Goal: Transaction & Acquisition: Purchase product/service

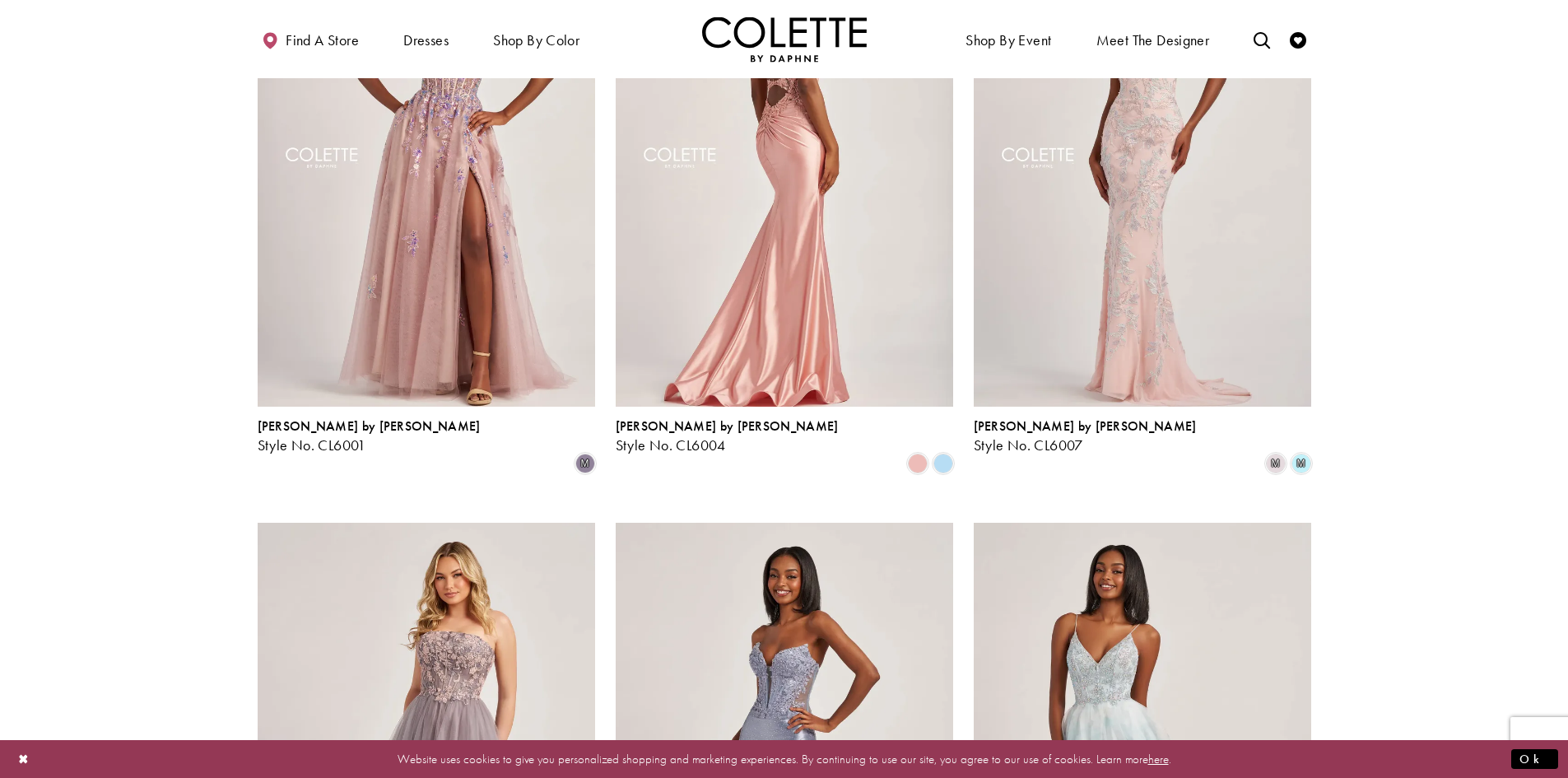
scroll to position [412, 0]
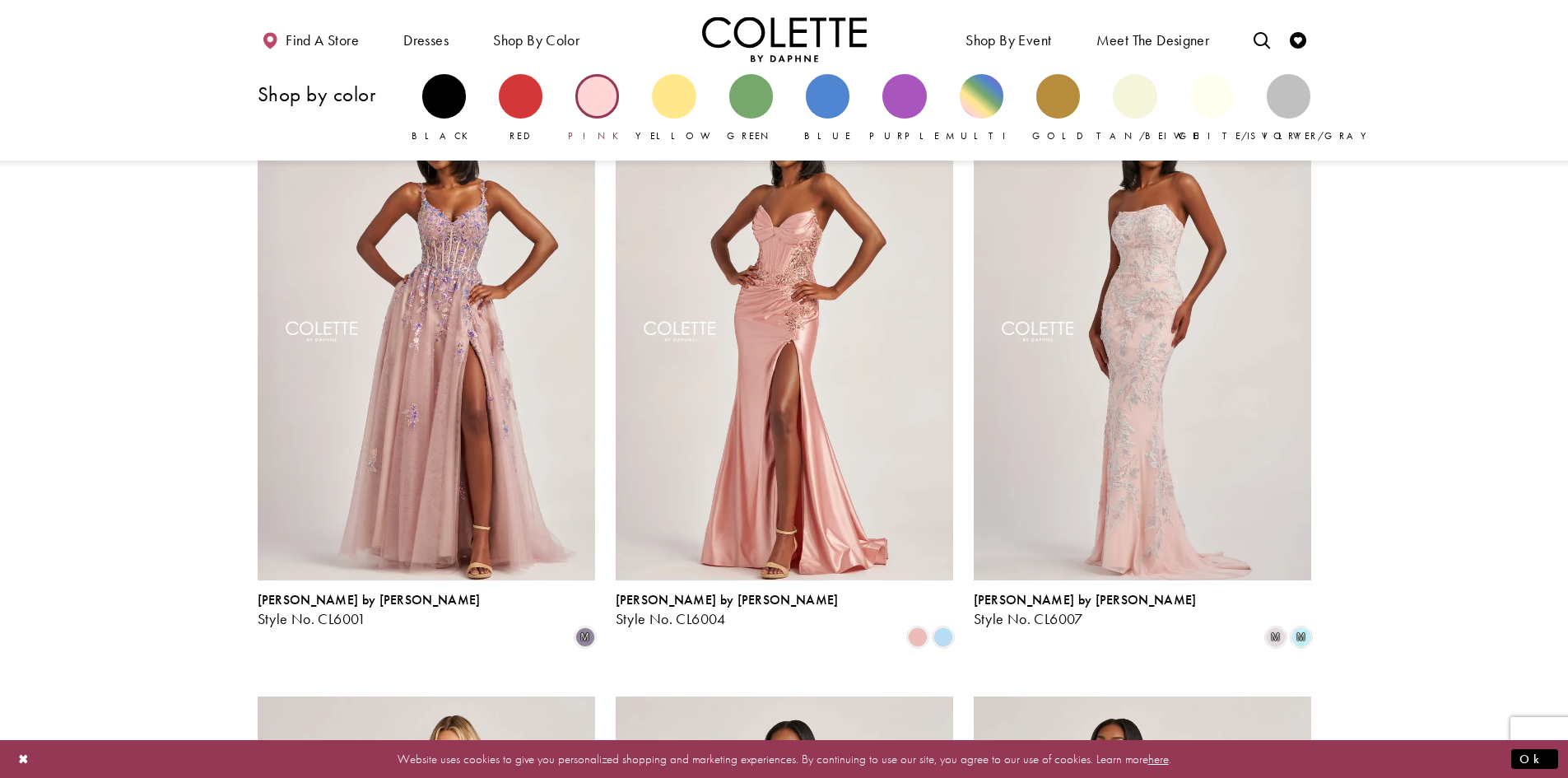
click at [608, 106] on div "Primary block" at bounding box center [597, 96] width 44 height 44
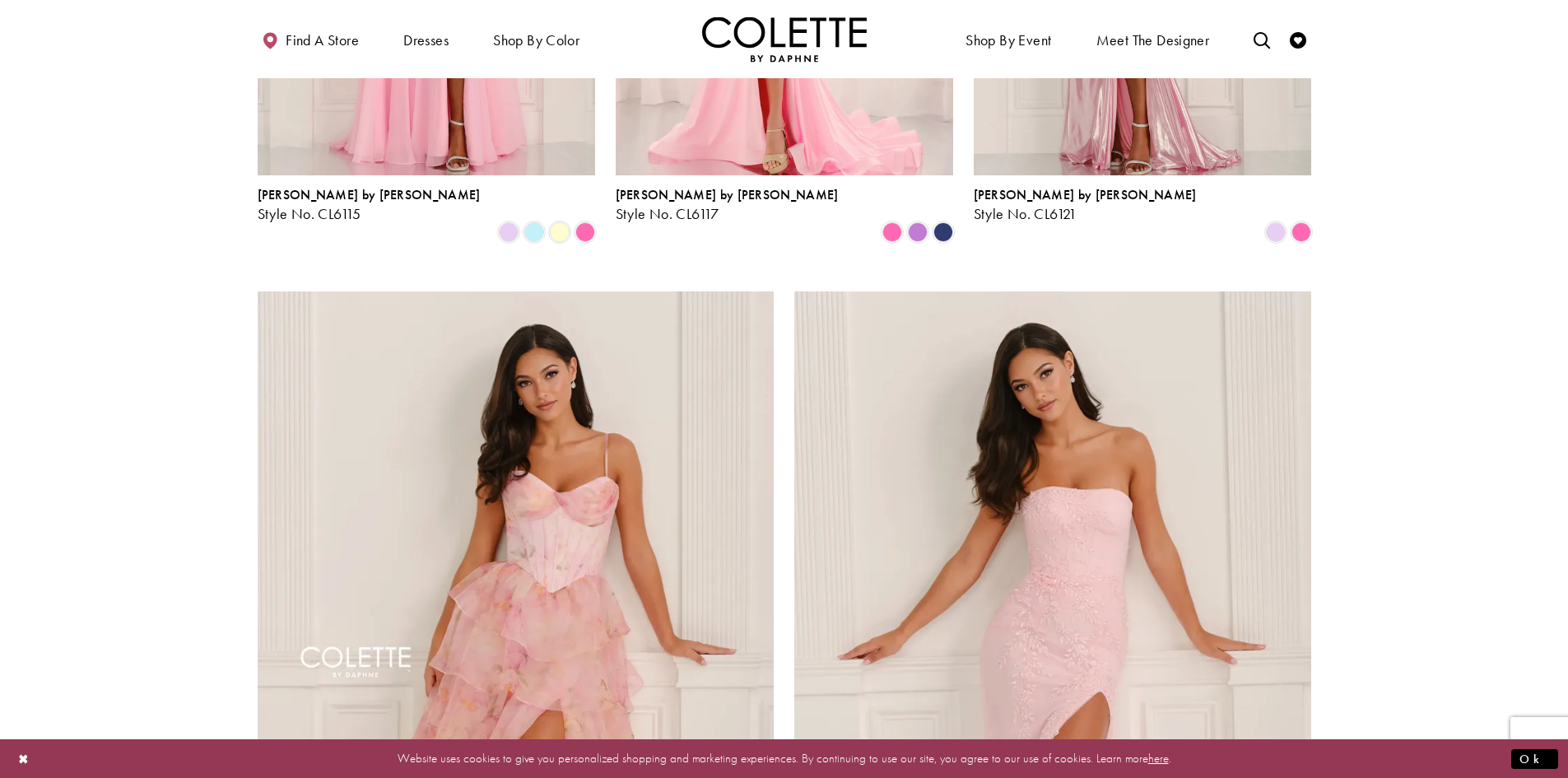
scroll to position [2387, 0]
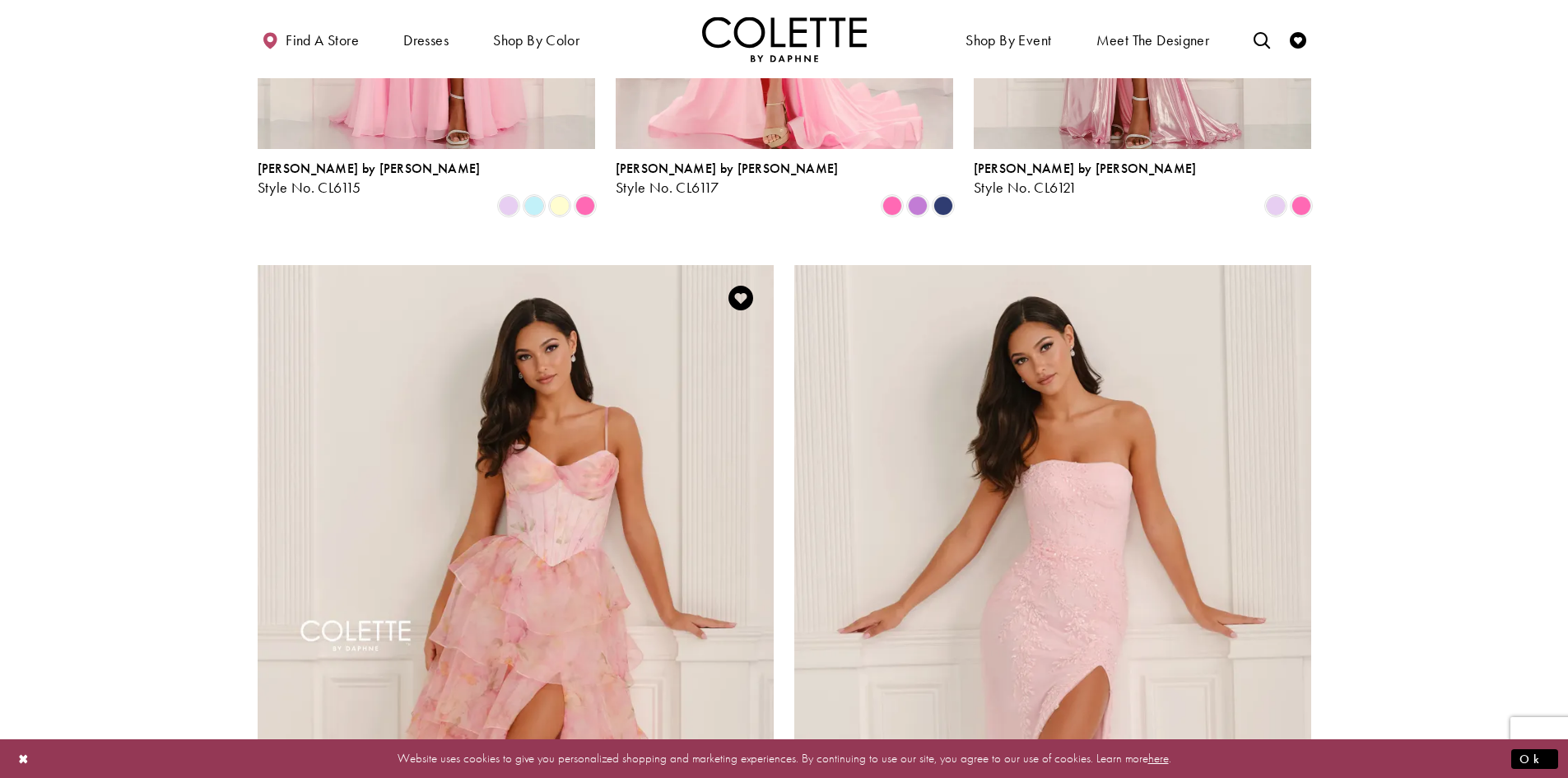
click at [579, 471] on img "Visit Colette by Daphne Style No. CL6123 Page" at bounding box center [516, 641] width 517 height 752
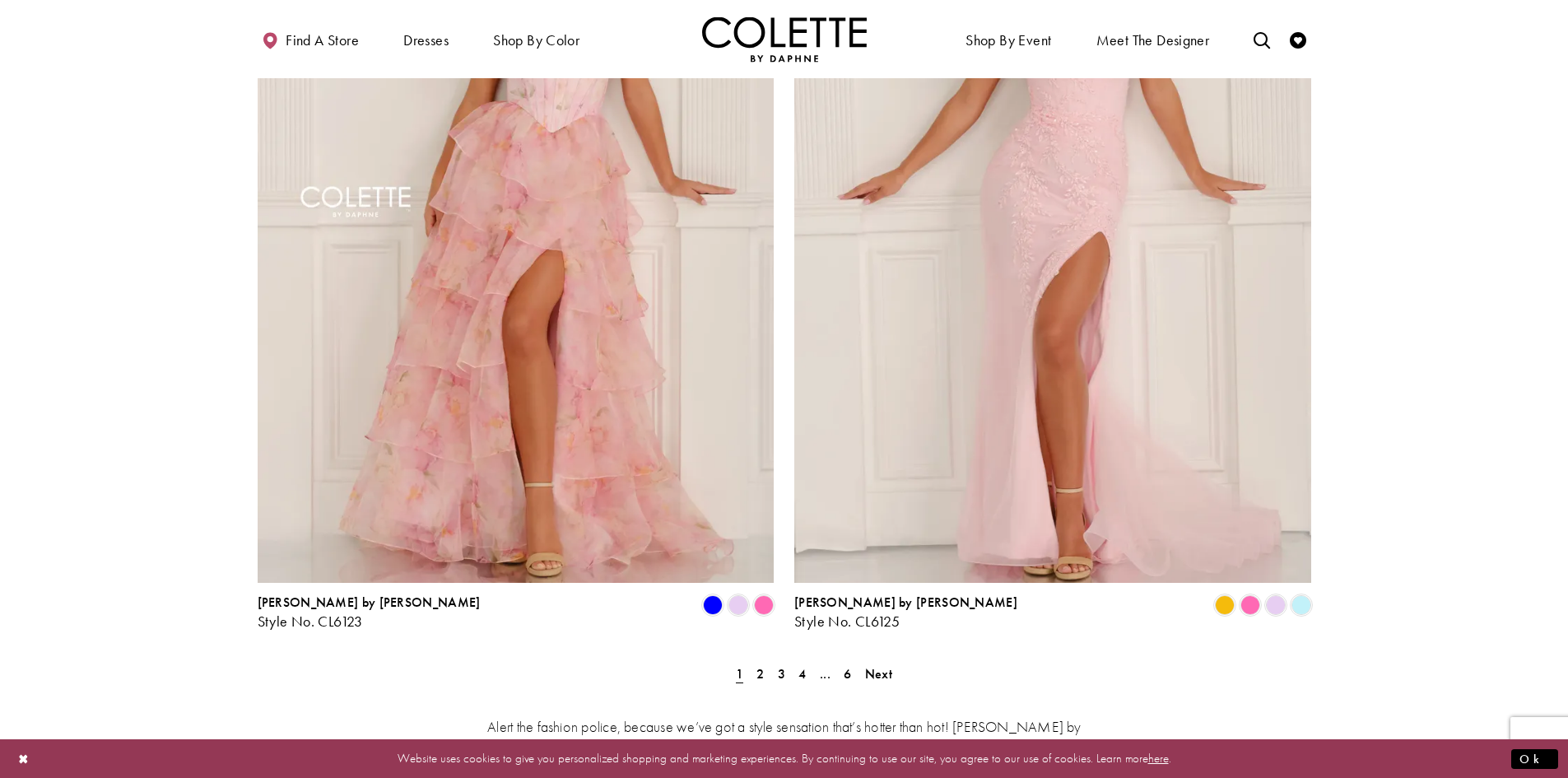
scroll to position [3046, 0]
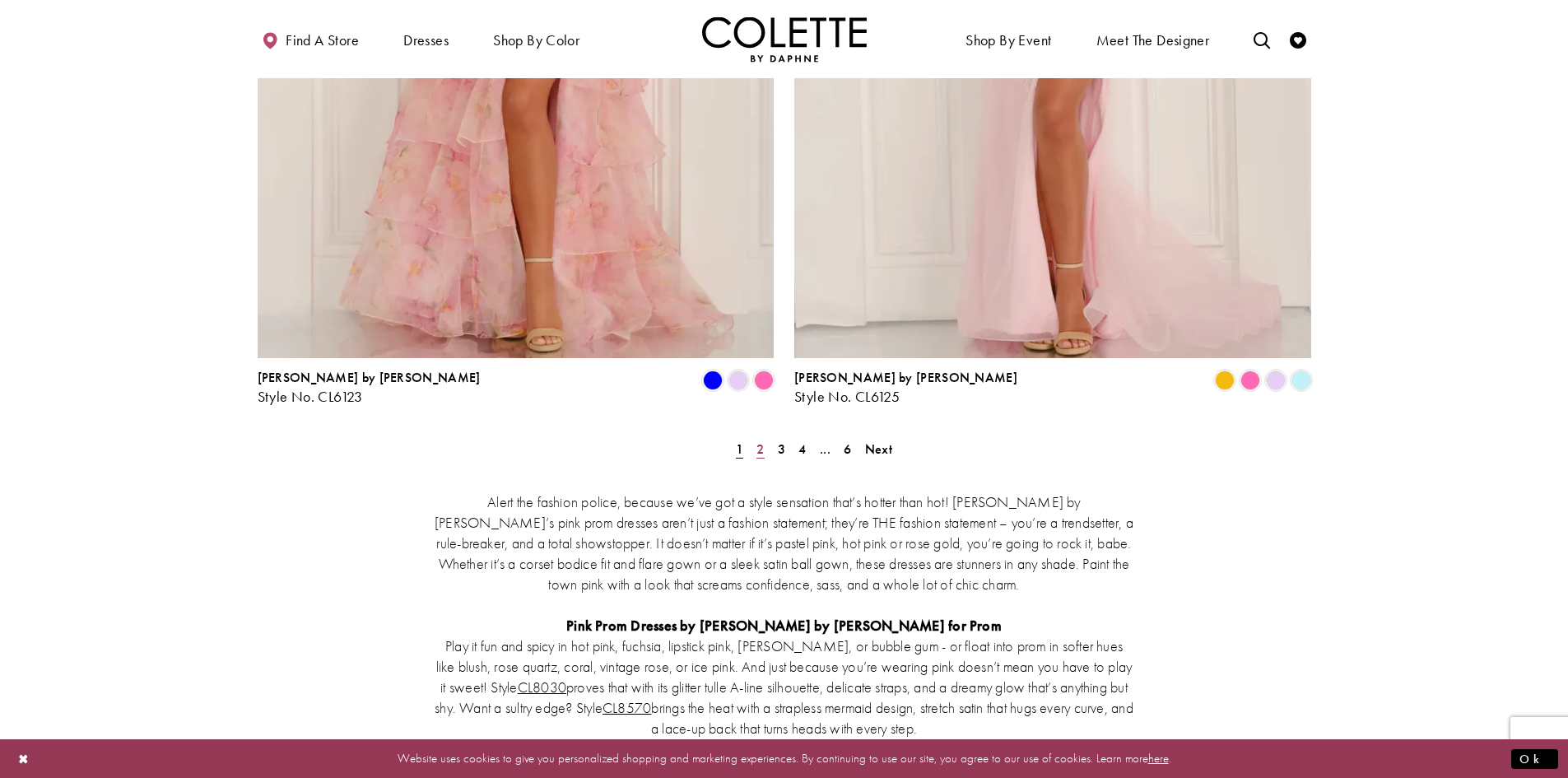
click at [760, 441] on span "2" at bounding box center [760, 449] width 7 height 17
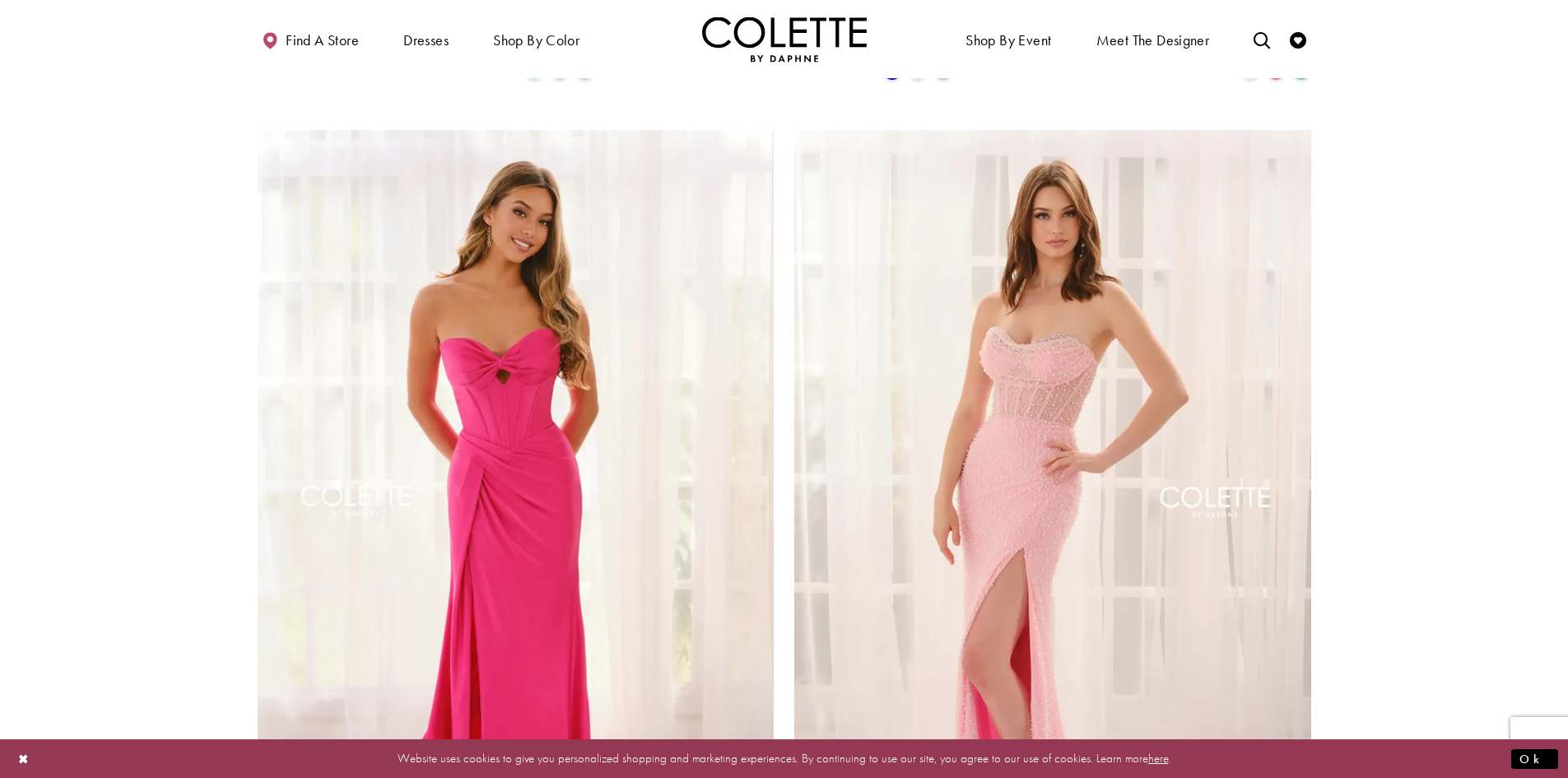
scroll to position [2805, 0]
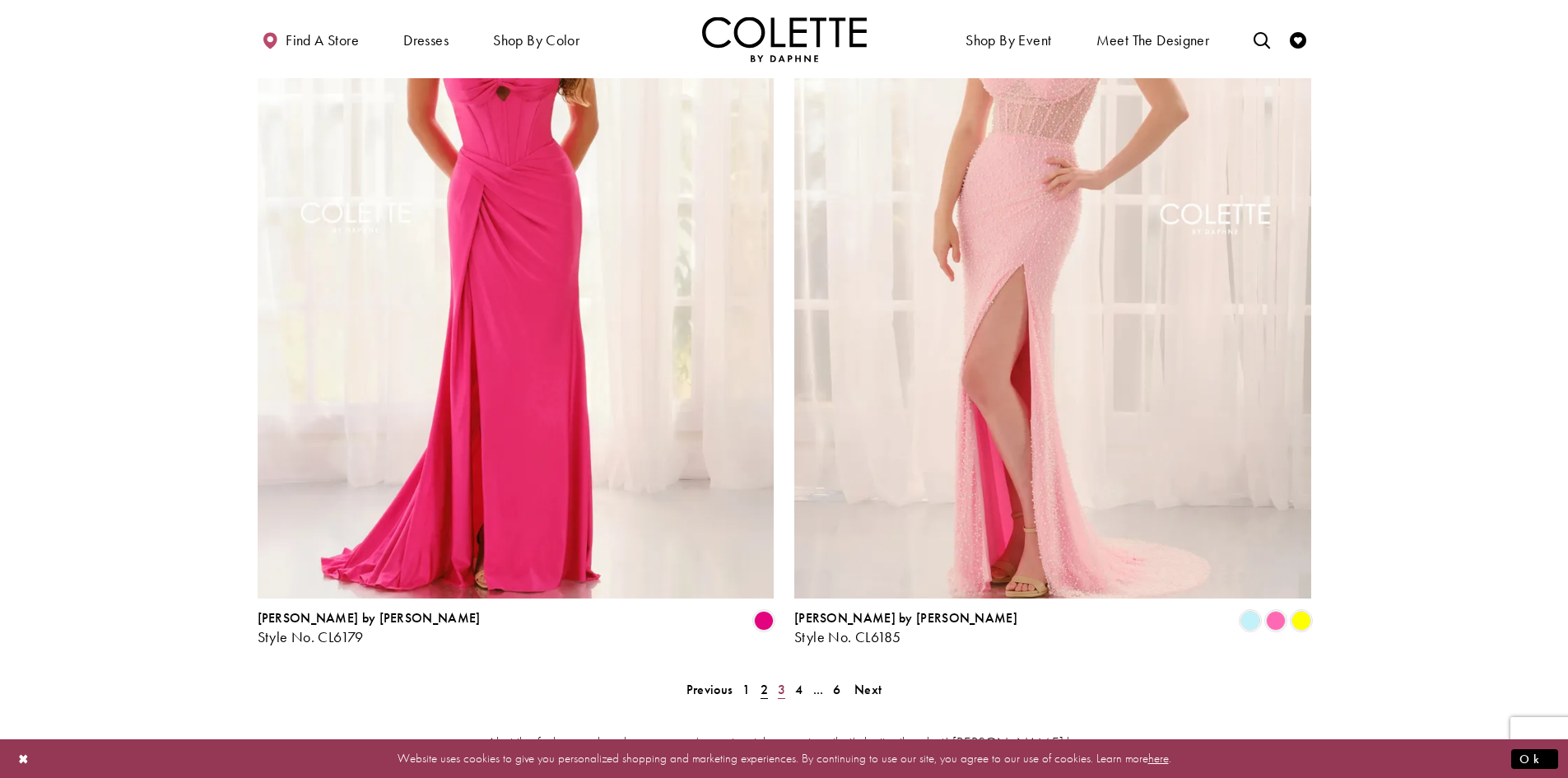
click at [780, 680] on span "3" at bounding box center [781, 689] width 7 height 17
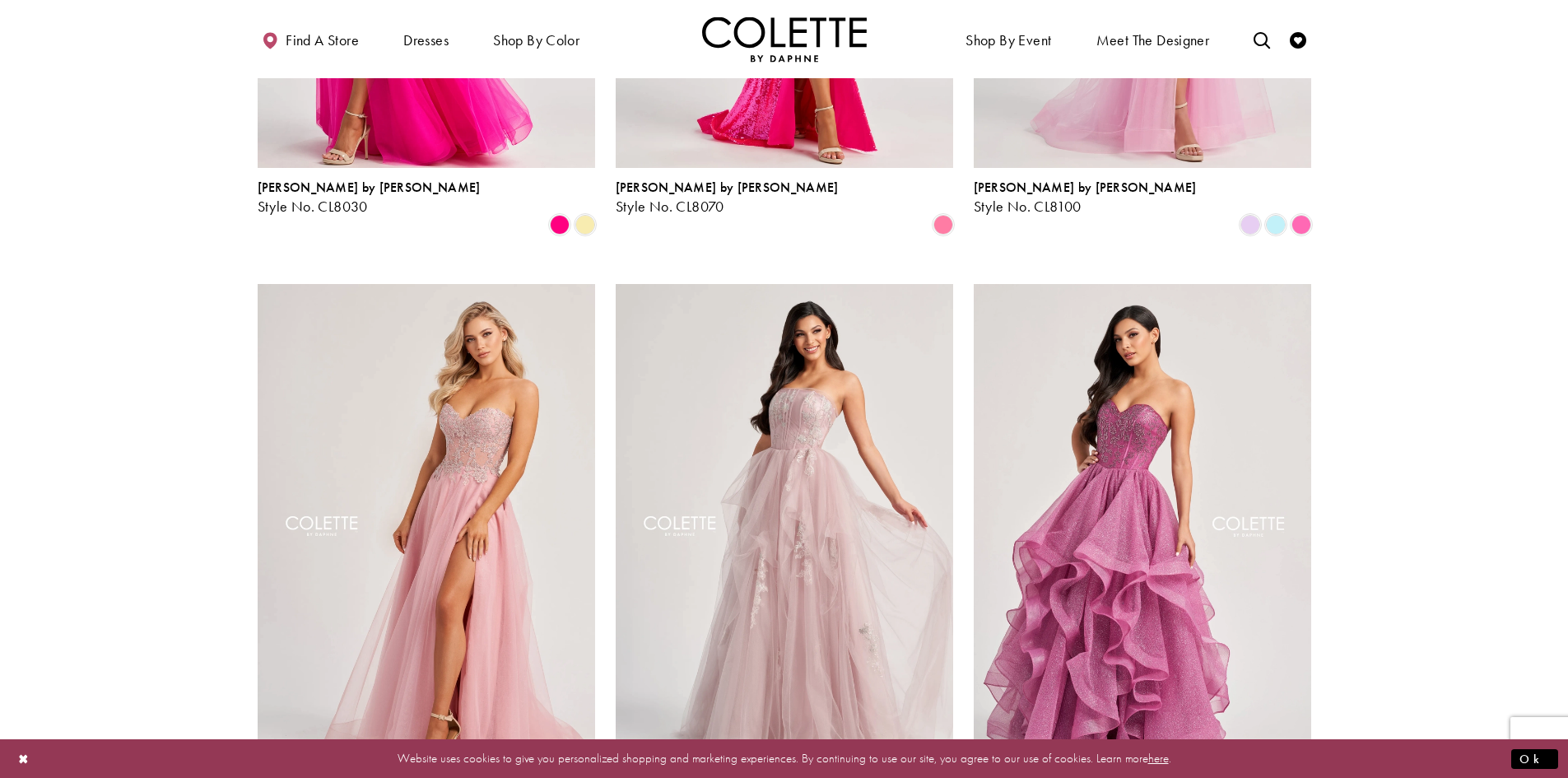
scroll to position [1817, 0]
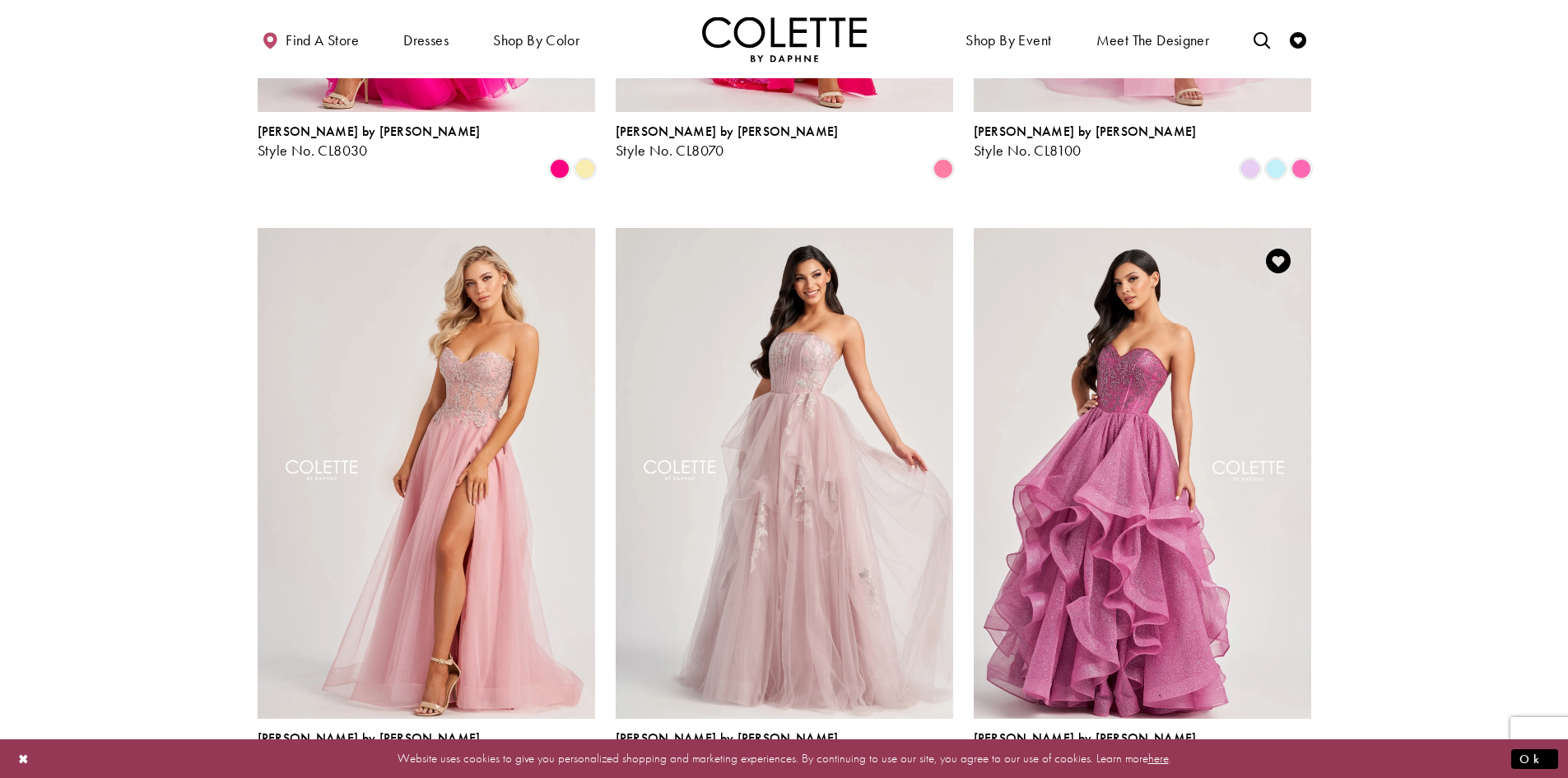
click at [1276, 766] on span "Product List" at bounding box center [1275, 776] width 20 height 20
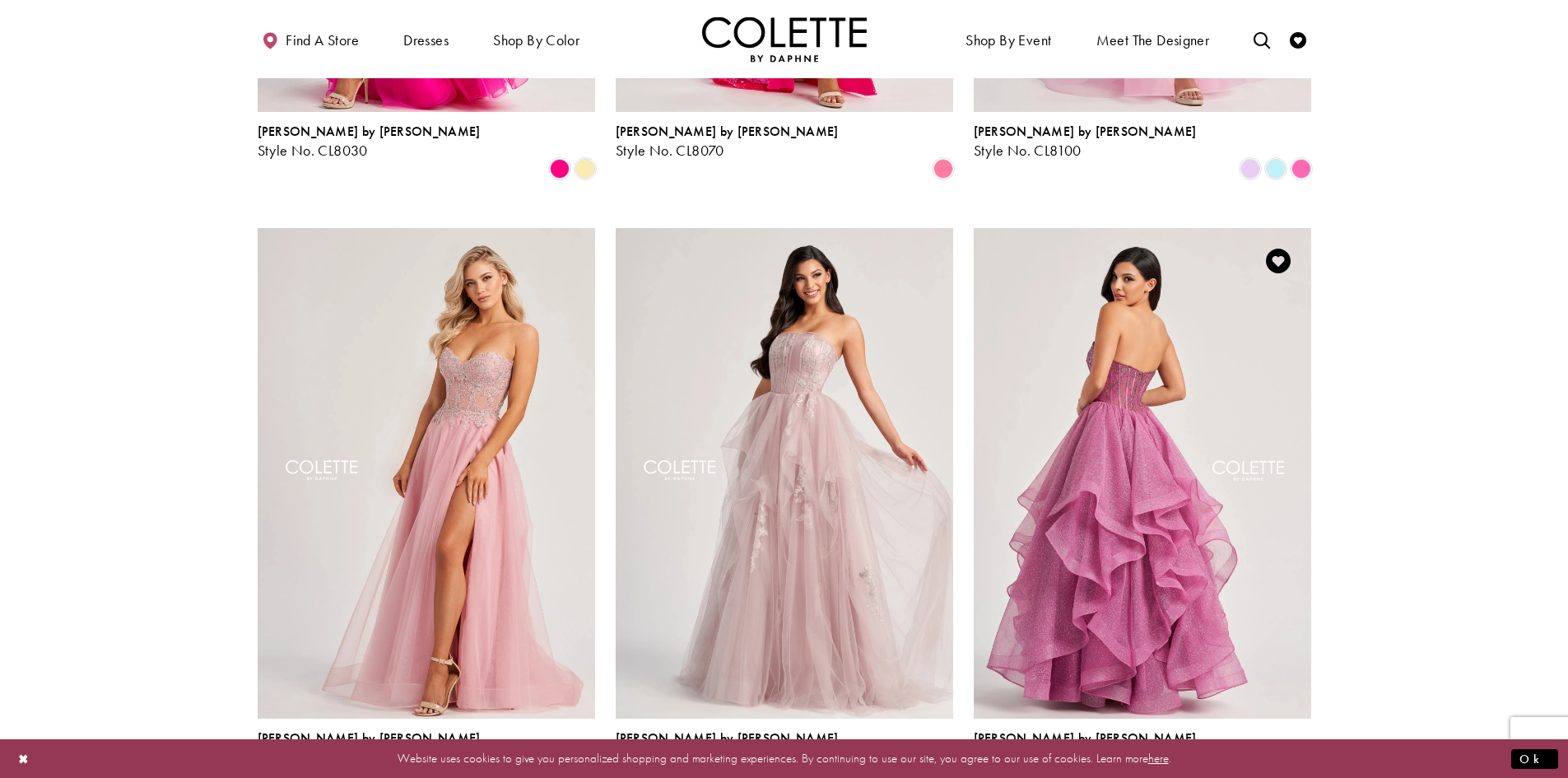
click at [1163, 491] on img "Visit Colette by Daphne Style No. CL8200 Page" at bounding box center [1142, 473] width 337 height 490
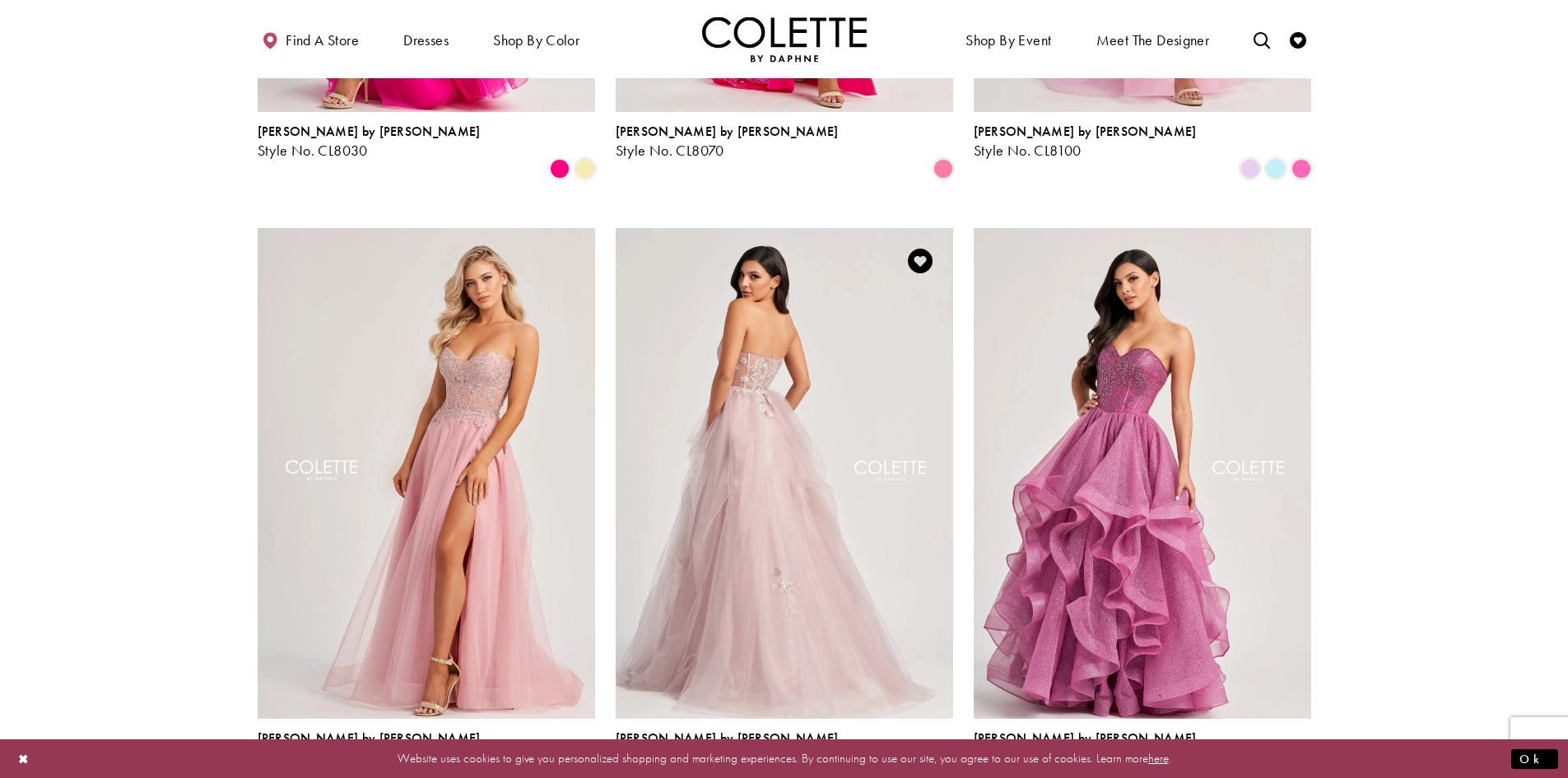
click at [747, 407] on img "Visit Colette by Daphne Style No. CL8120 Page" at bounding box center [784, 473] width 337 height 490
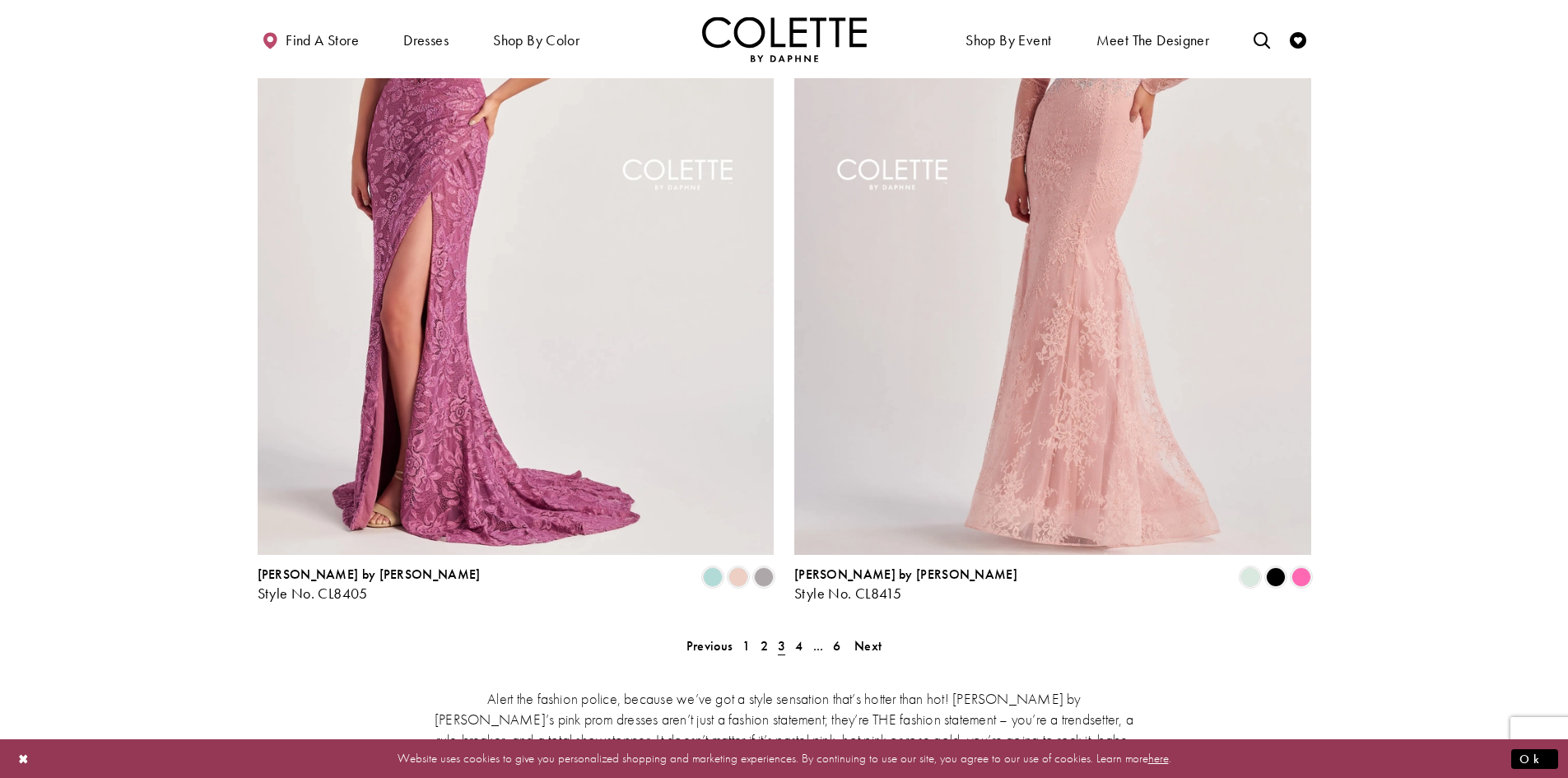
scroll to position [2888, 0]
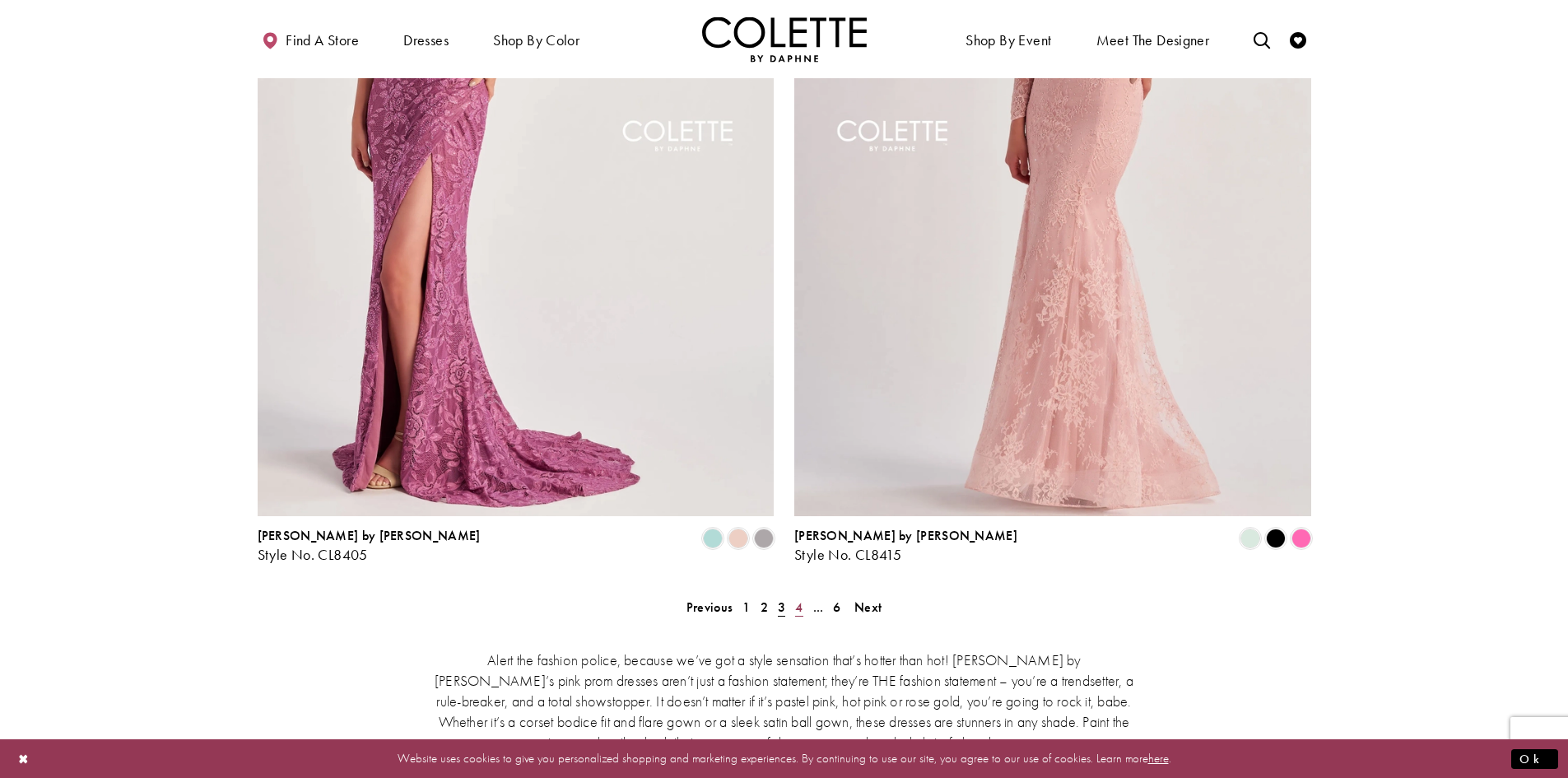
click at [798, 599] on span "4" at bounding box center [798, 607] width 7 height 17
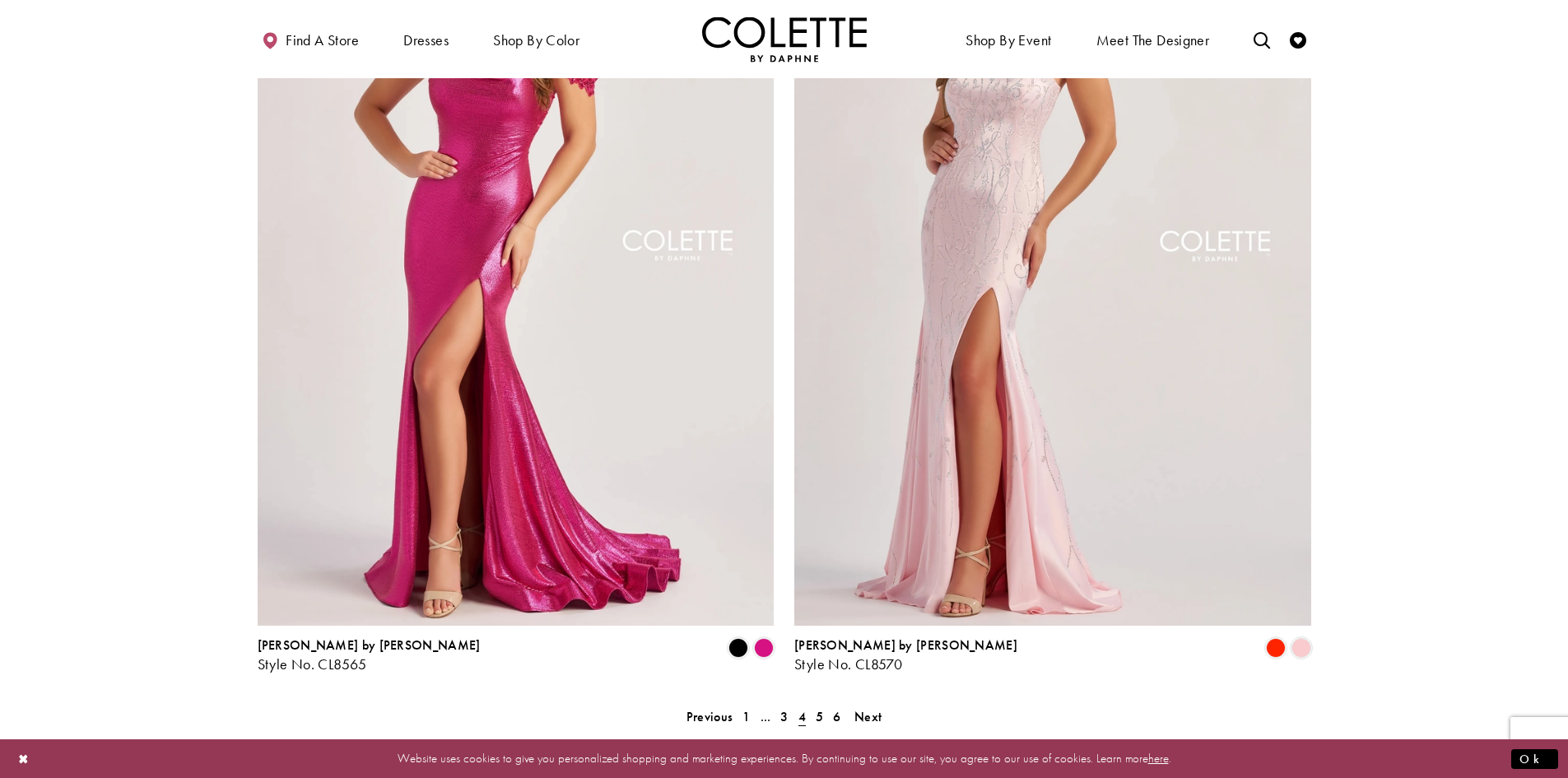
scroll to position [2805, 0]
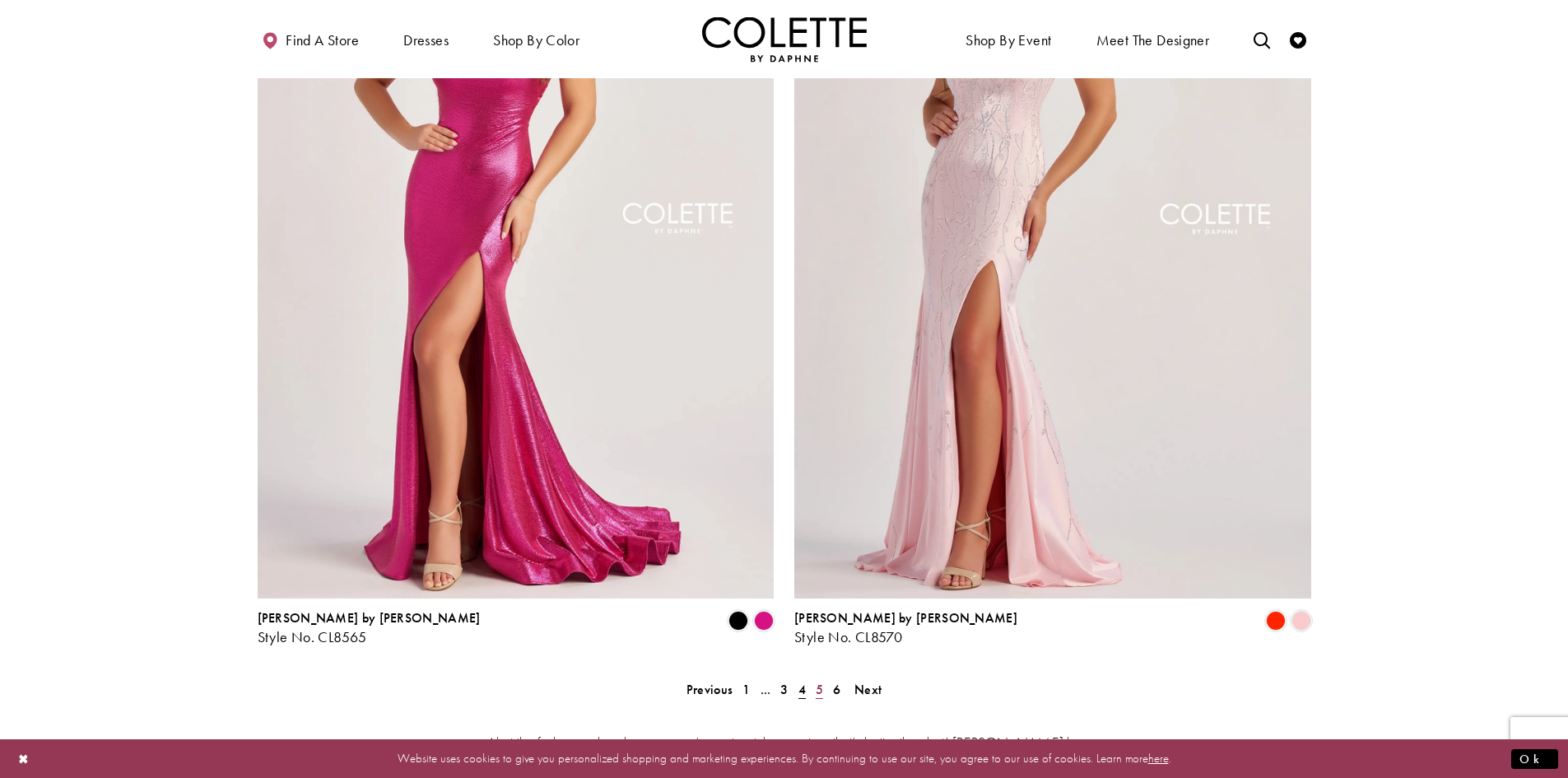
click at [821, 680] on span "5" at bounding box center [819, 689] width 7 height 17
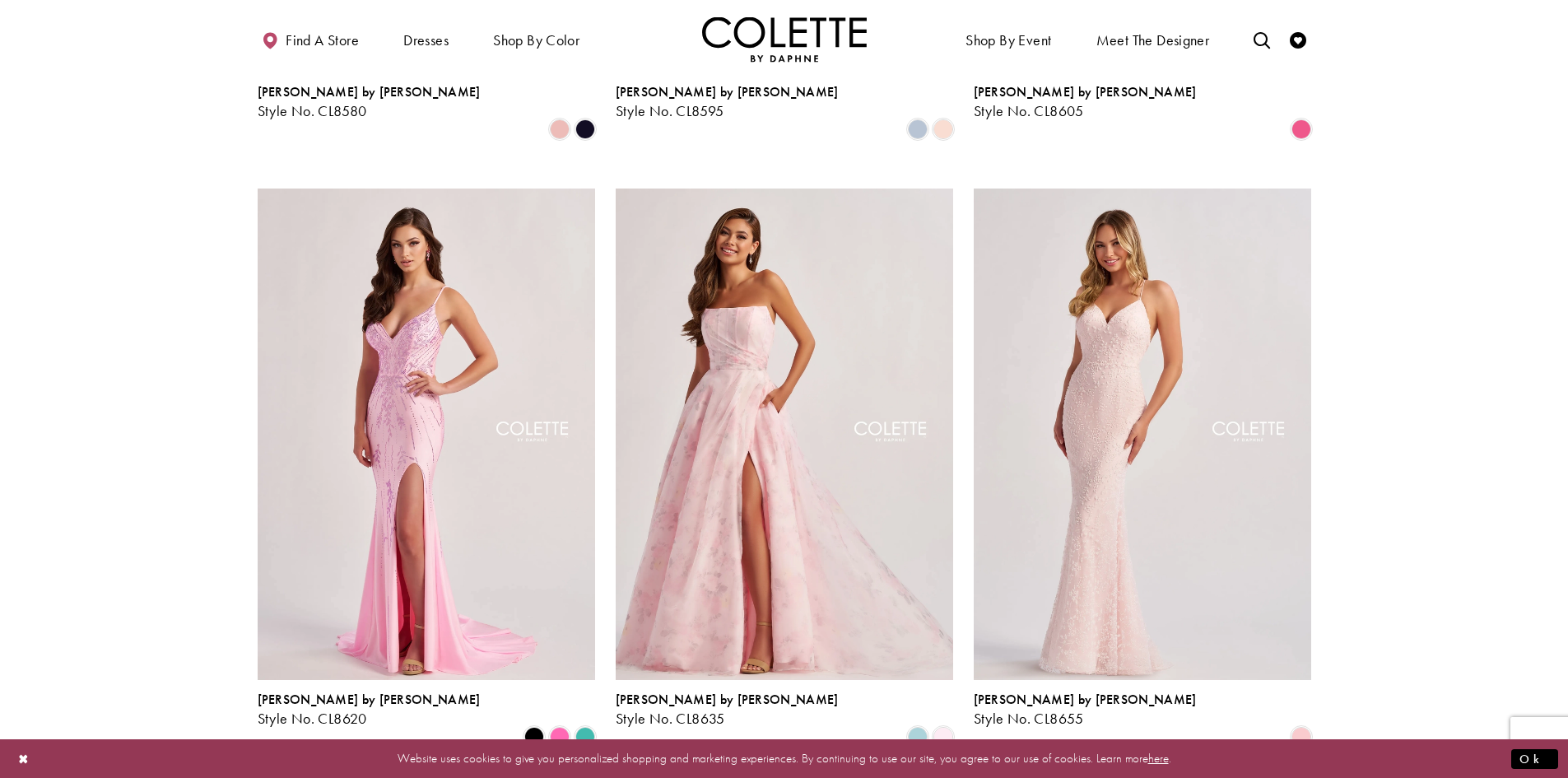
scroll to position [666, 0]
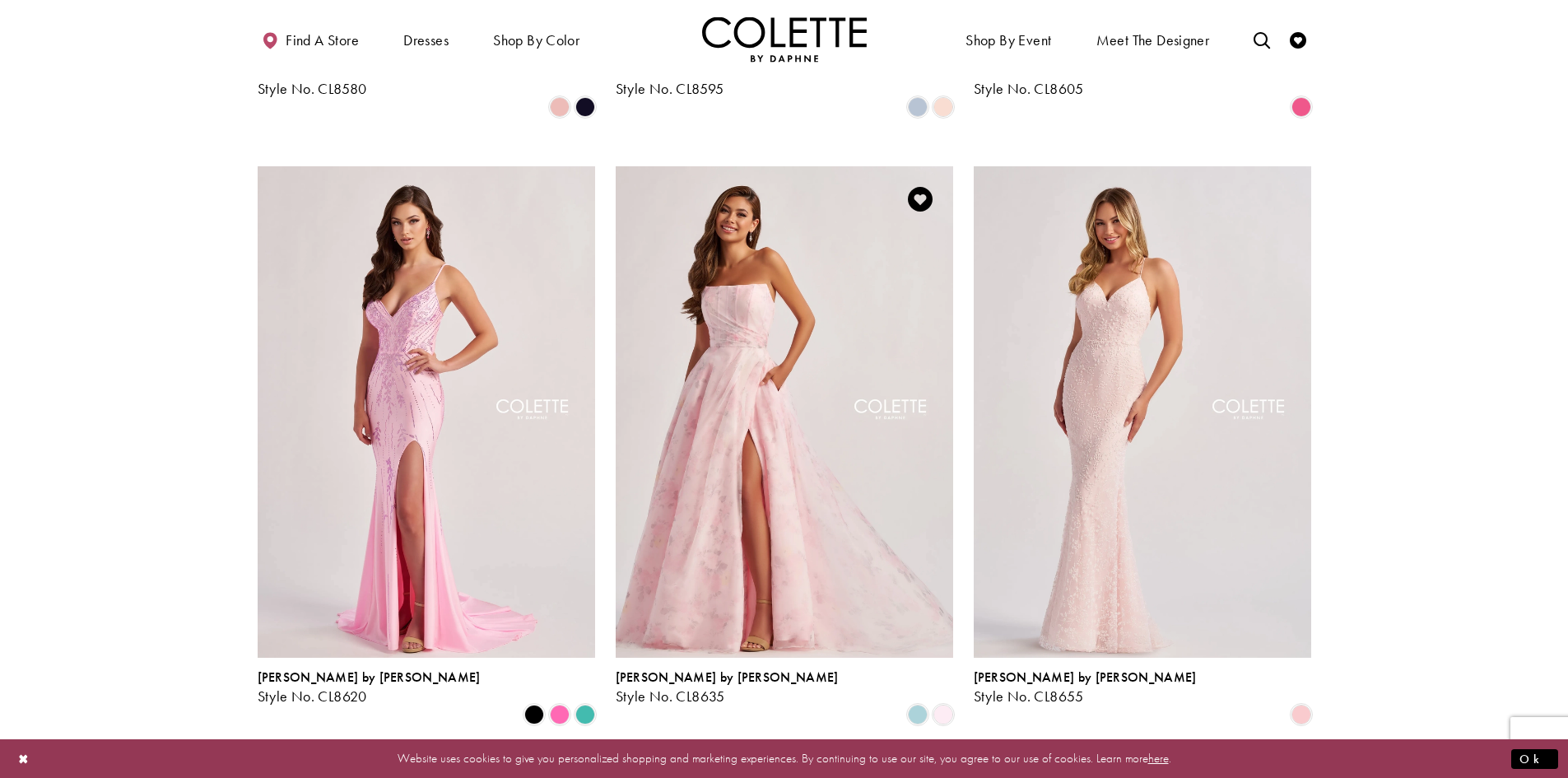
click at [798, 504] on img "Visit Colette by Daphne Style No. CL8635 Page" at bounding box center [784, 411] width 337 height 490
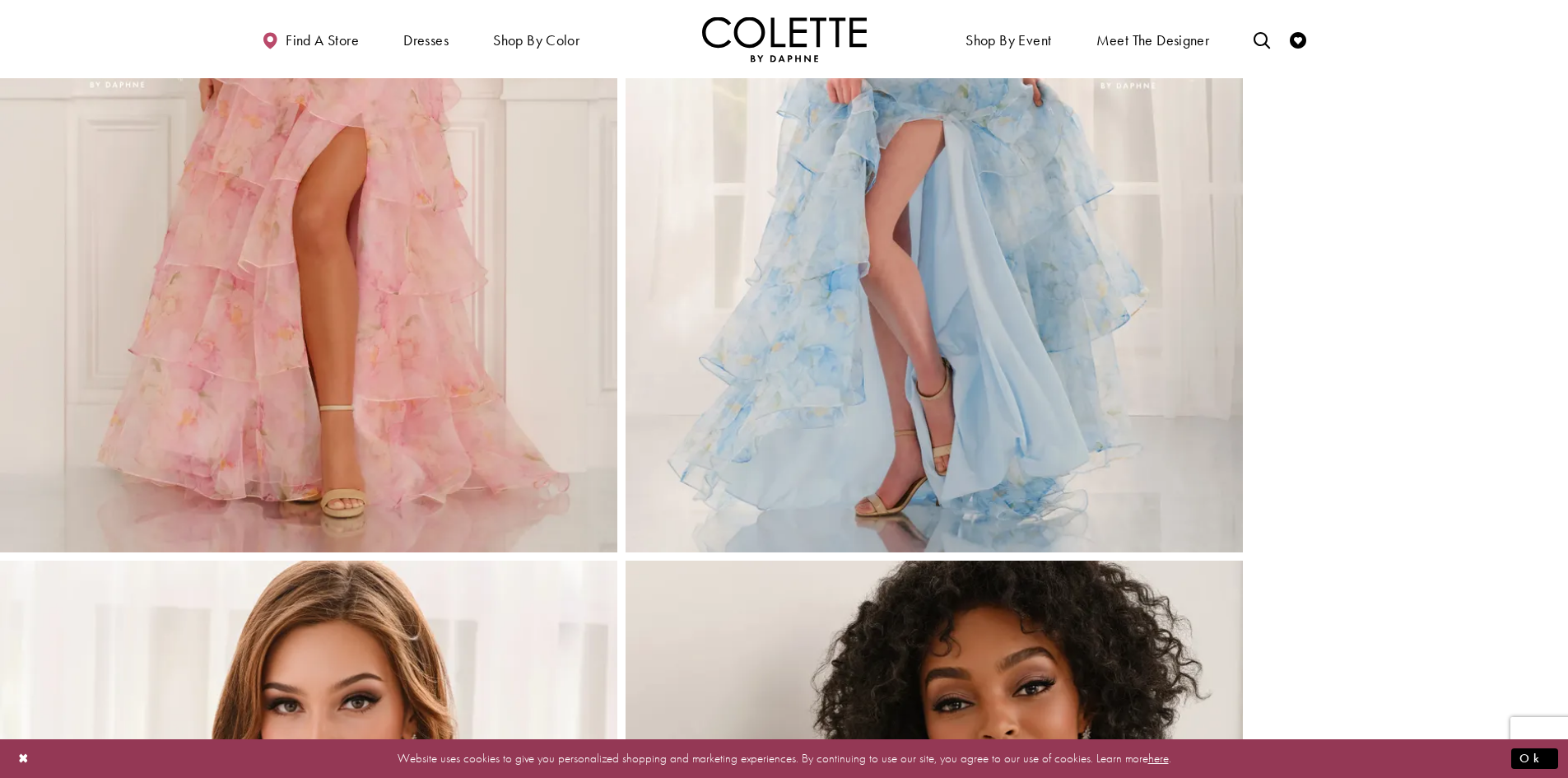
scroll to position [2387, 0]
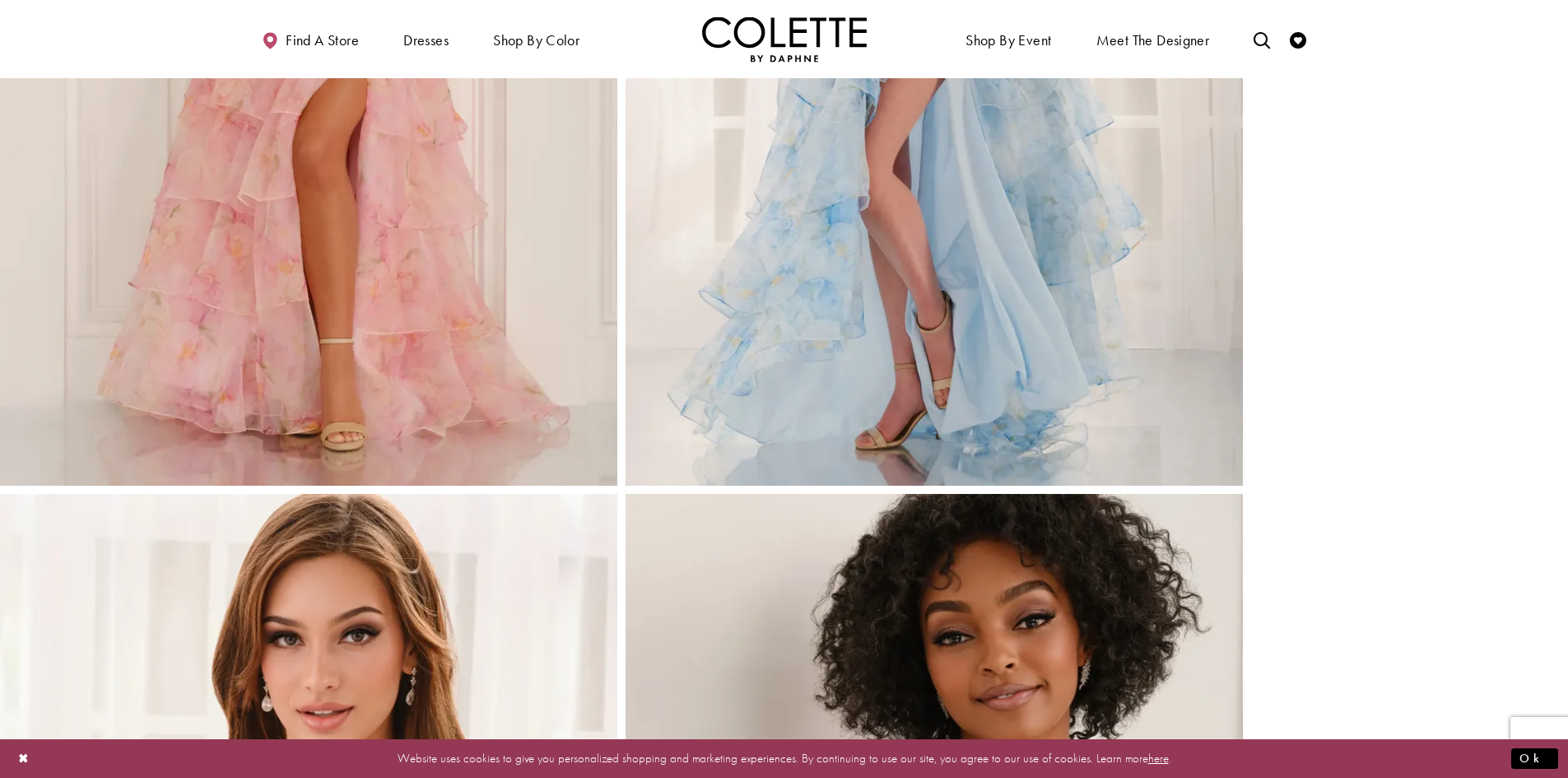
click at [383, 395] on img "Full size Style CL6123 Colette by Daphne #4 Pink frontface vertical picture" at bounding box center [308, 22] width 617 height 926
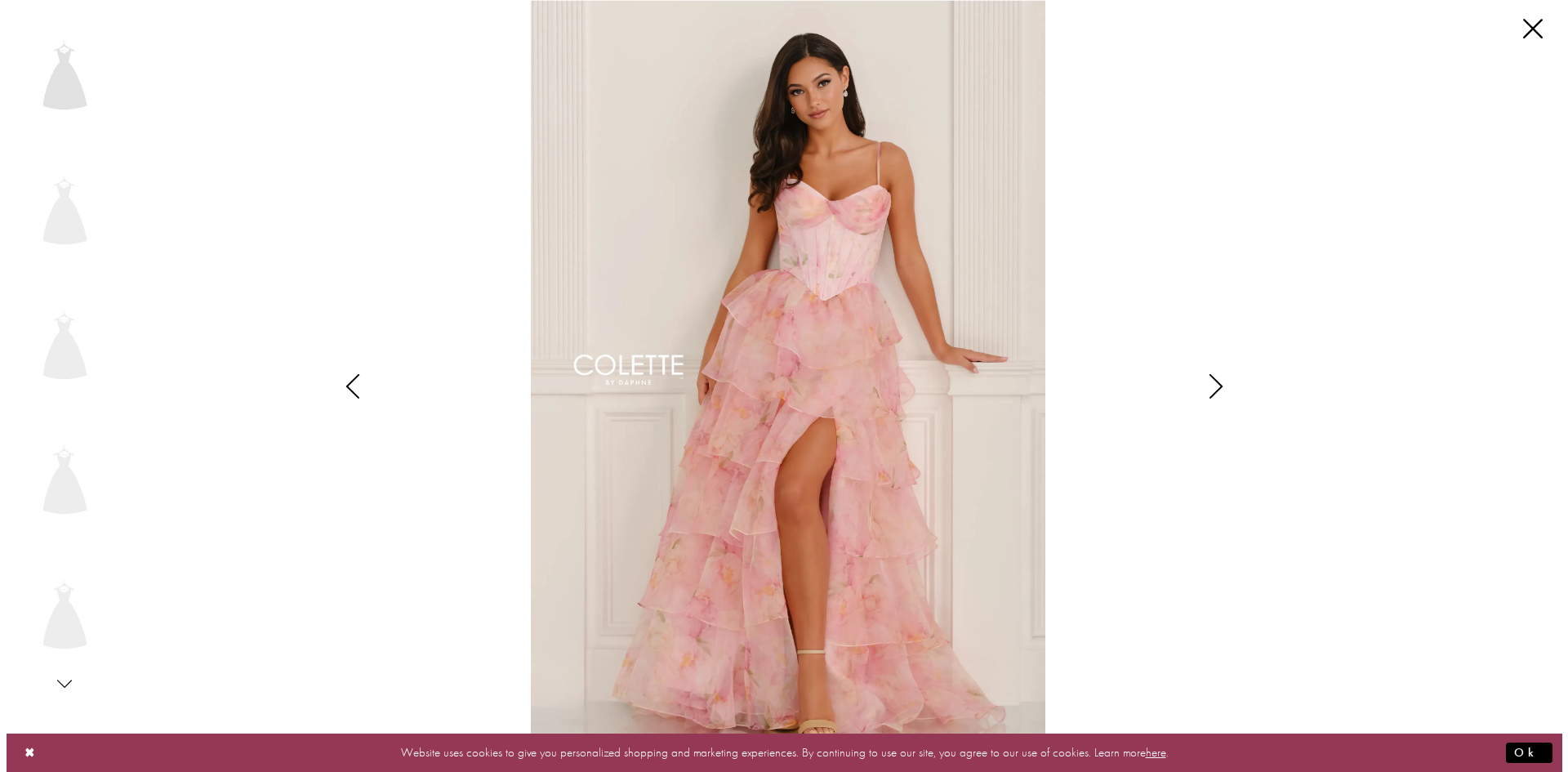
scroll to position [2389, 0]
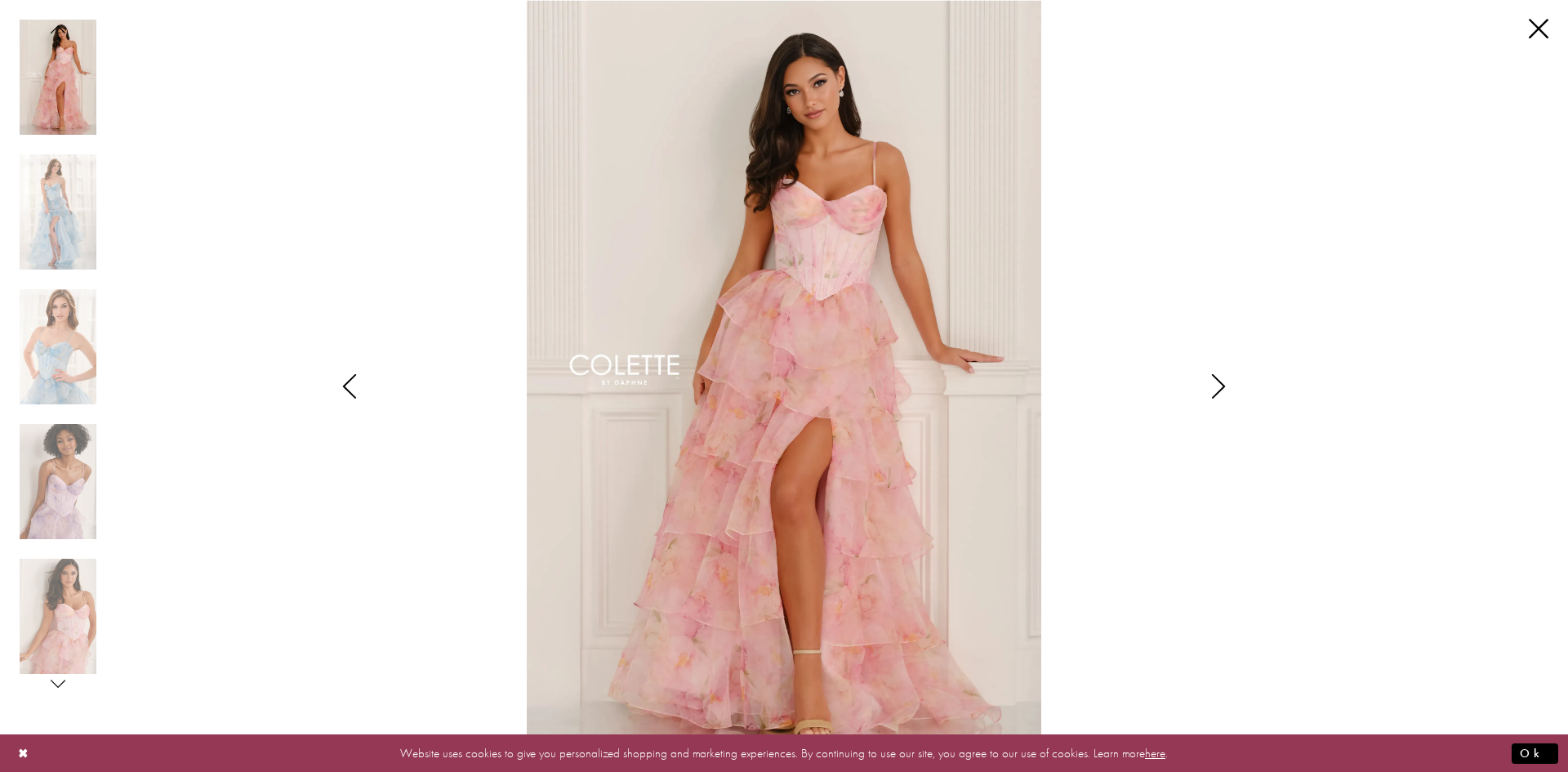
click at [1219, 386] on icon "Style CL6123 Colette by Daphne Views dialog" at bounding box center [1219, 386] width 41 height 25
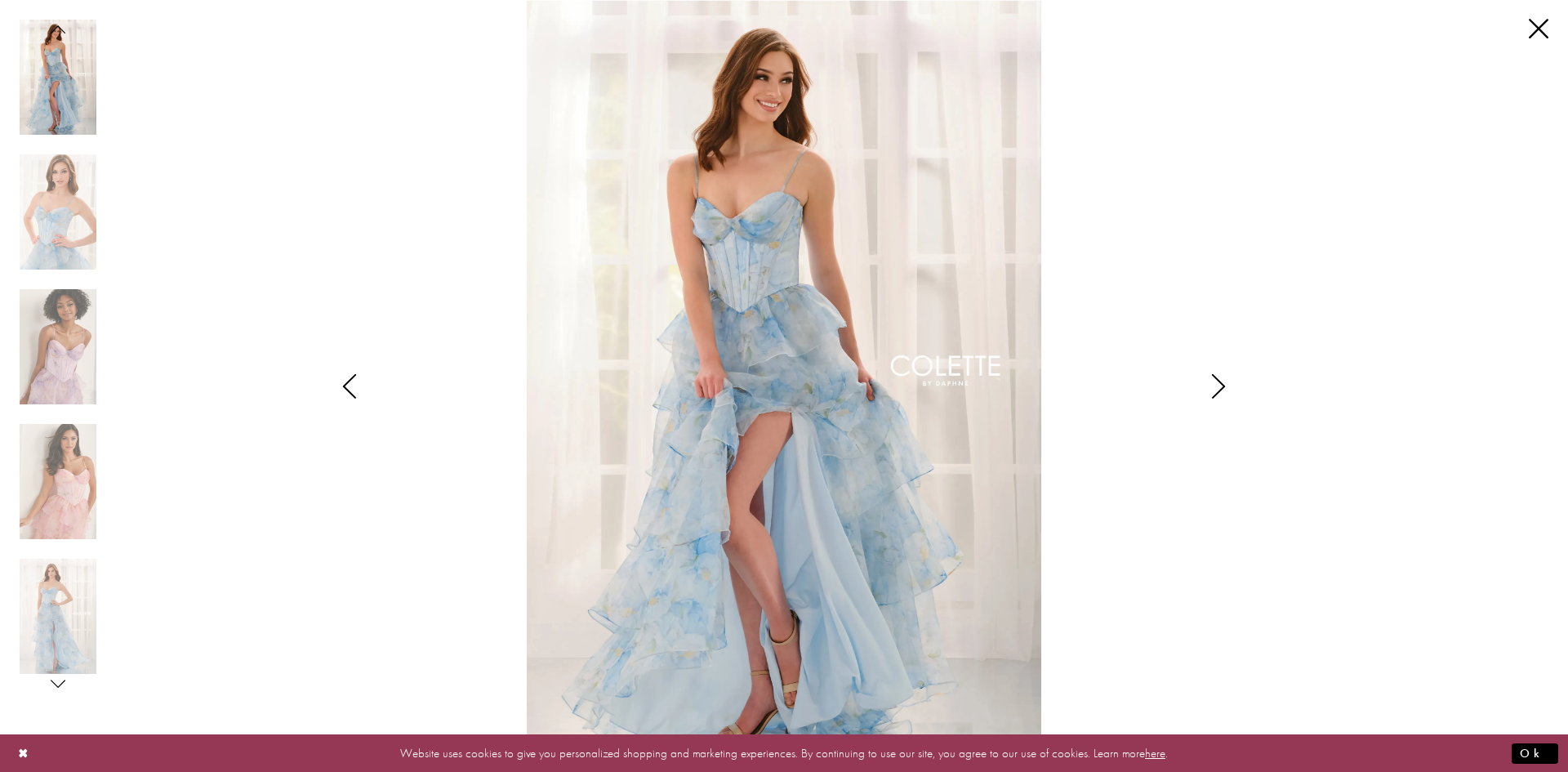
click at [1226, 389] on icon "Style CL6123 Colette by Daphne Views dialog" at bounding box center [1219, 386] width 41 height 25
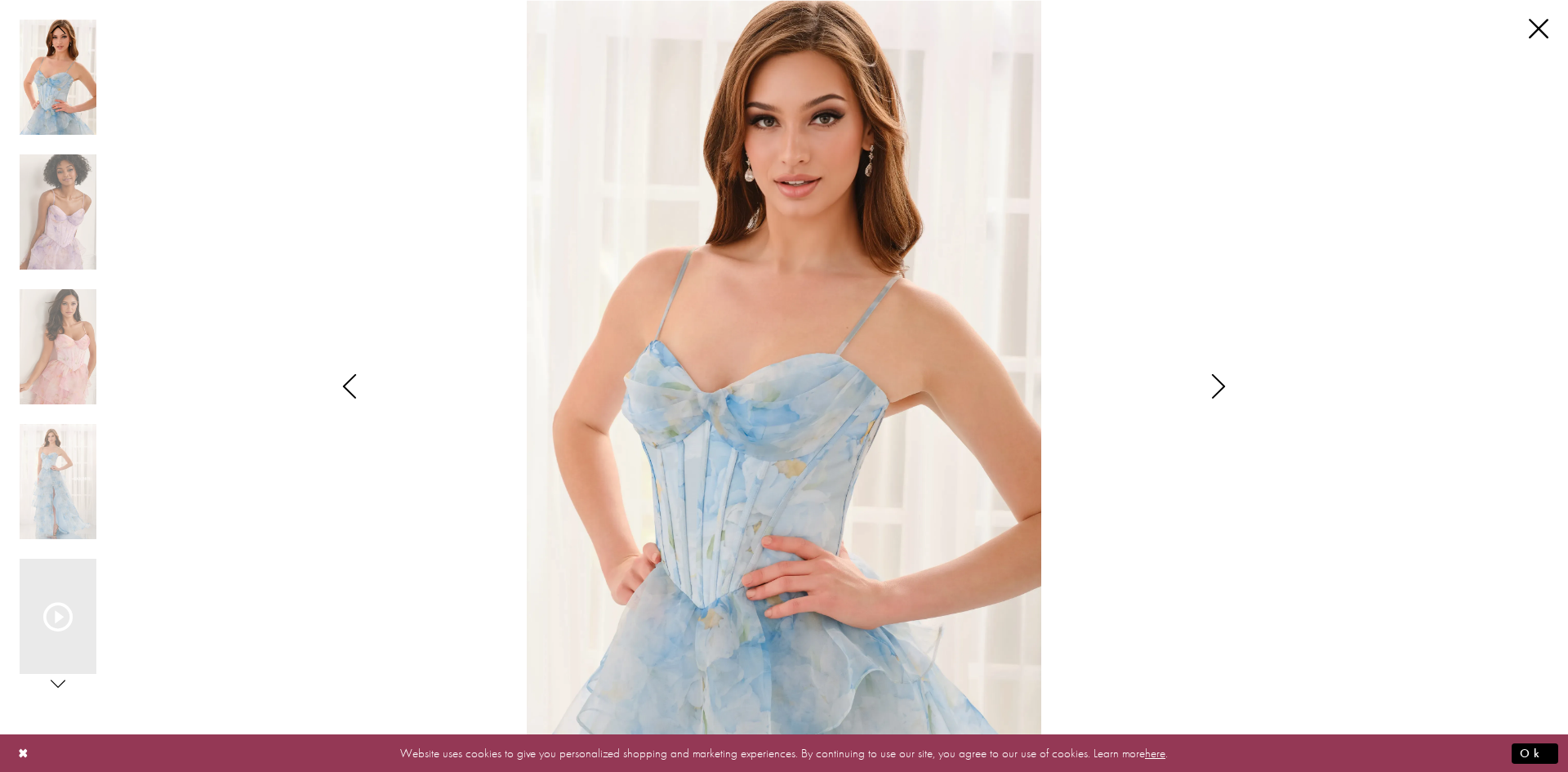
click at [1215, 387] on icon "Style CL6123 Colette by Daphne Views dialog" at bounding box center [1219, 386] width 41 height 25
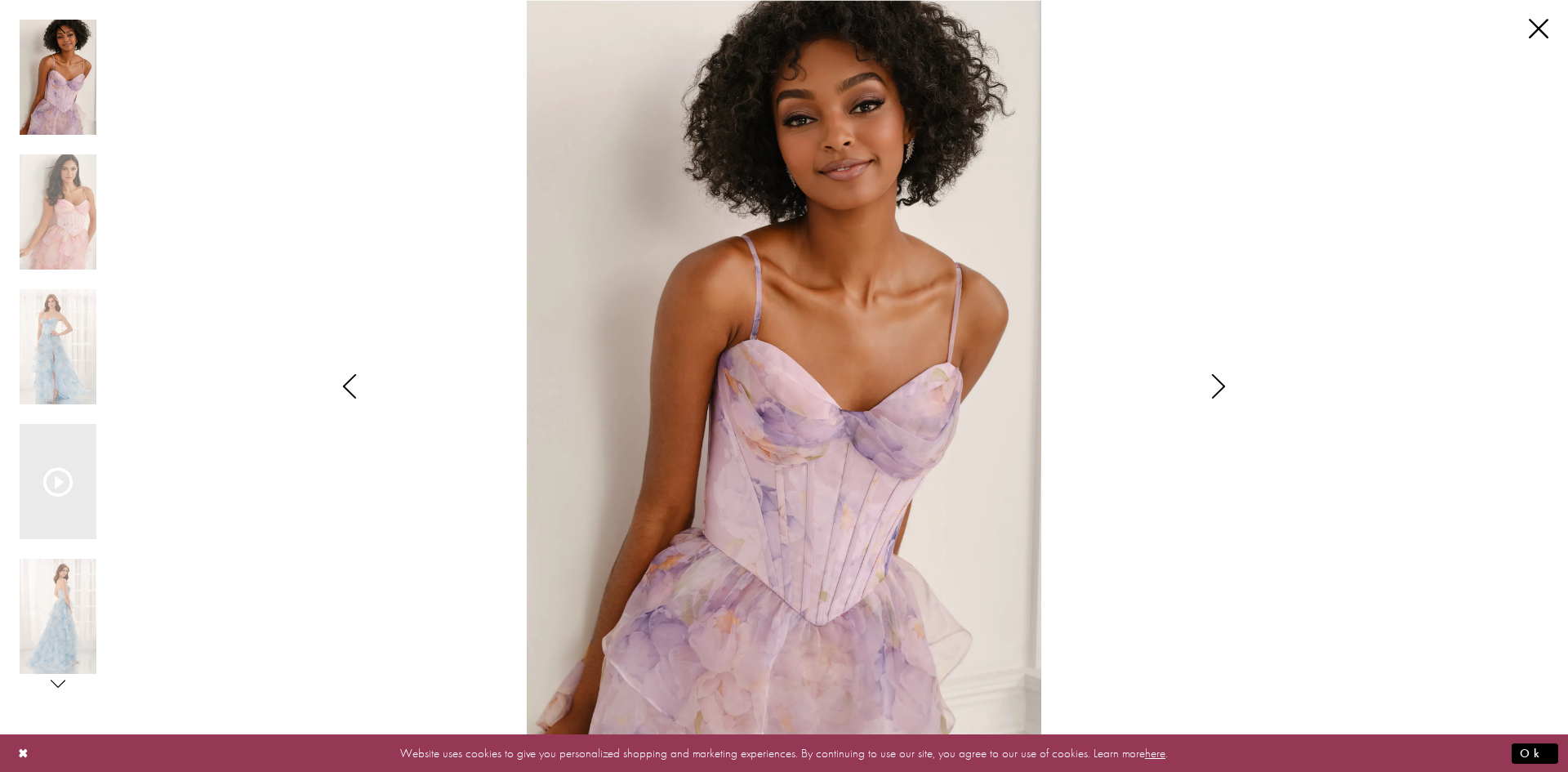
click at [1219, 386] on icon "Style CL6123 Colette by Daphne Views dialog" at bounding box center [1219, 386] width 41 height 25
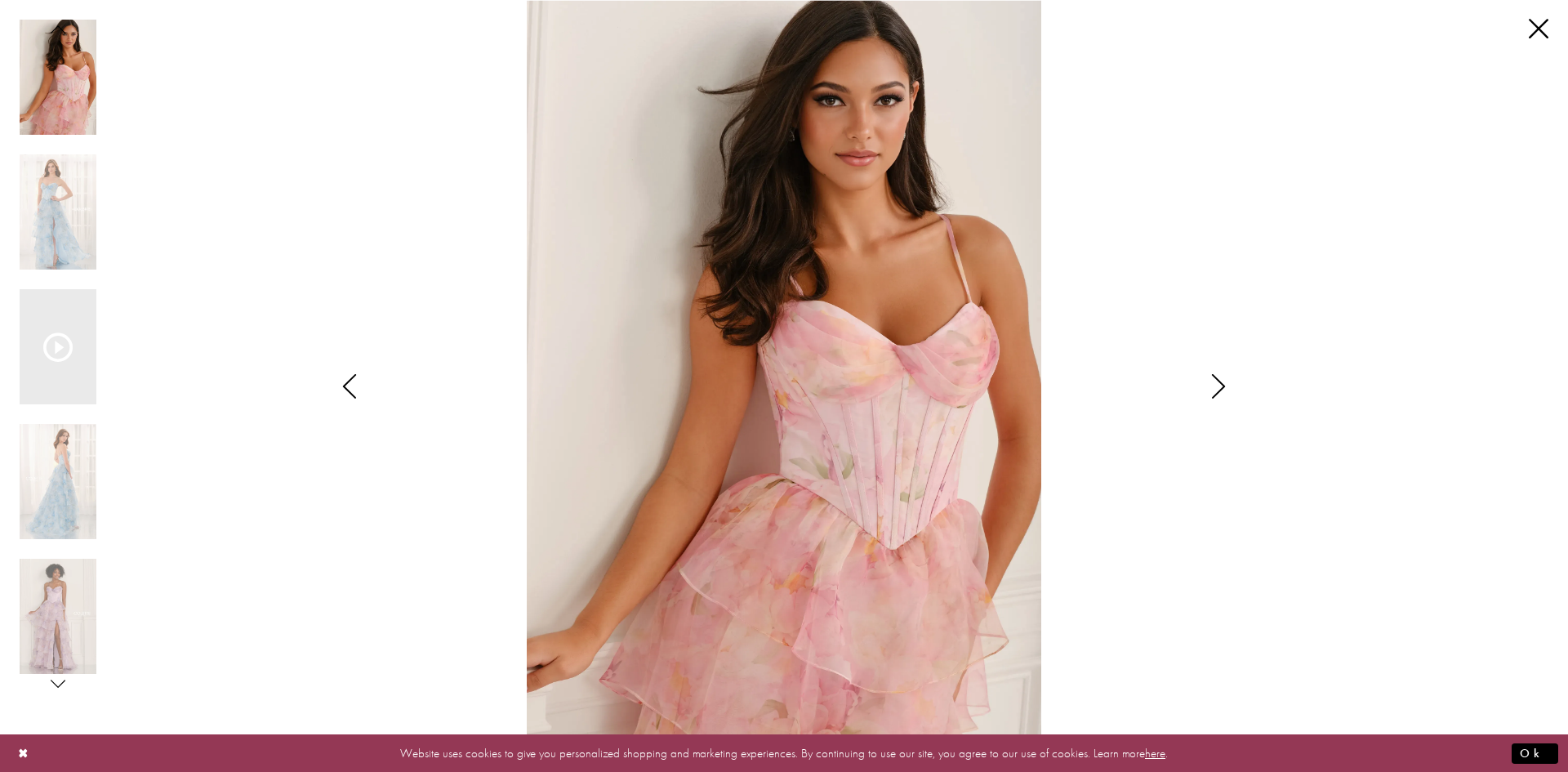
click at [1219, 386] on icon "Style CL6123 Colette by Daphne Views dialog" at bounding box center [1219, 386] width 41 height 25
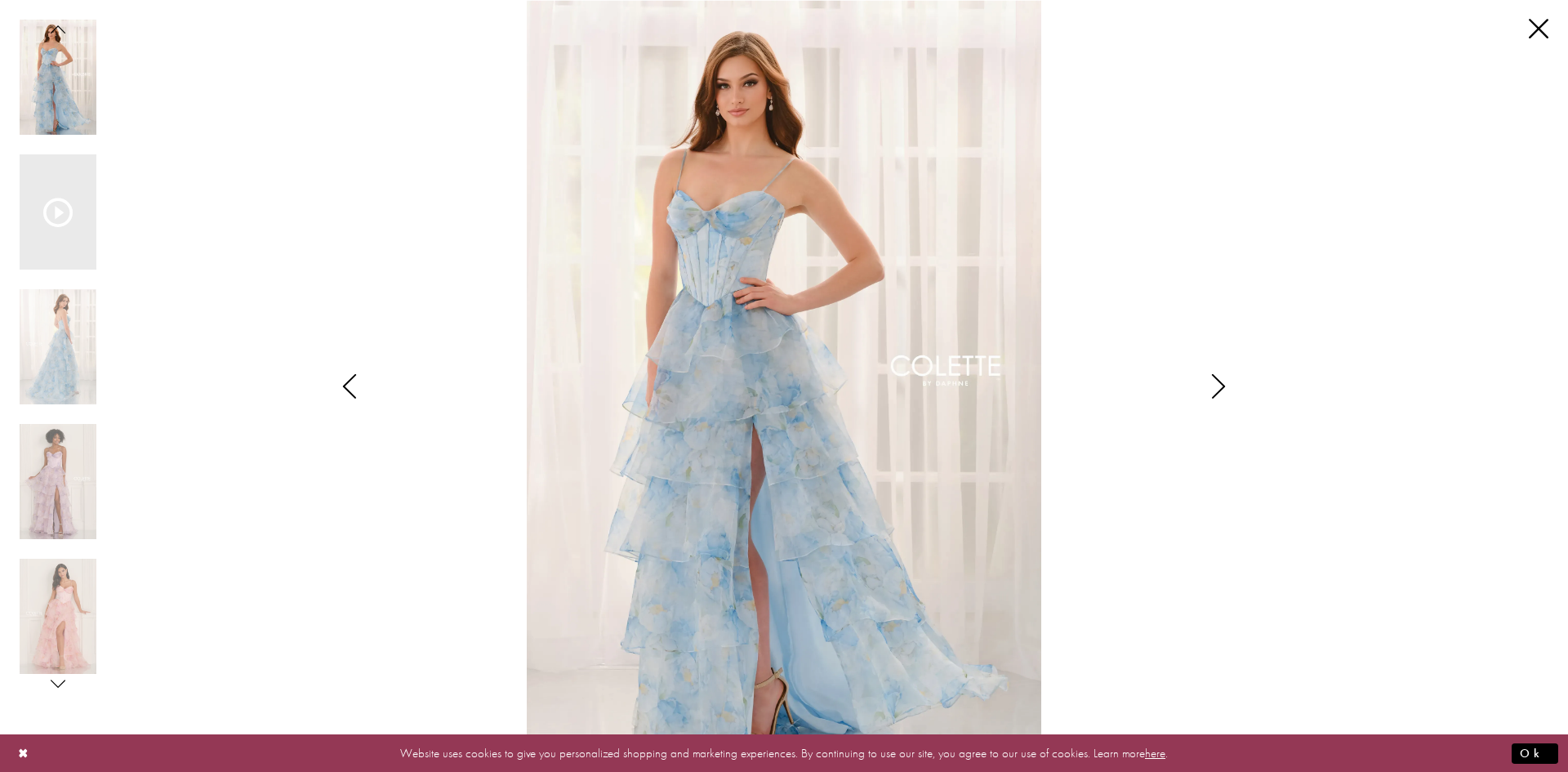
click at [1219, 381] on icon "Style CL6123 Colette by Daphne Views dialog" at bounding box center [1219, 386] width 41 height 25
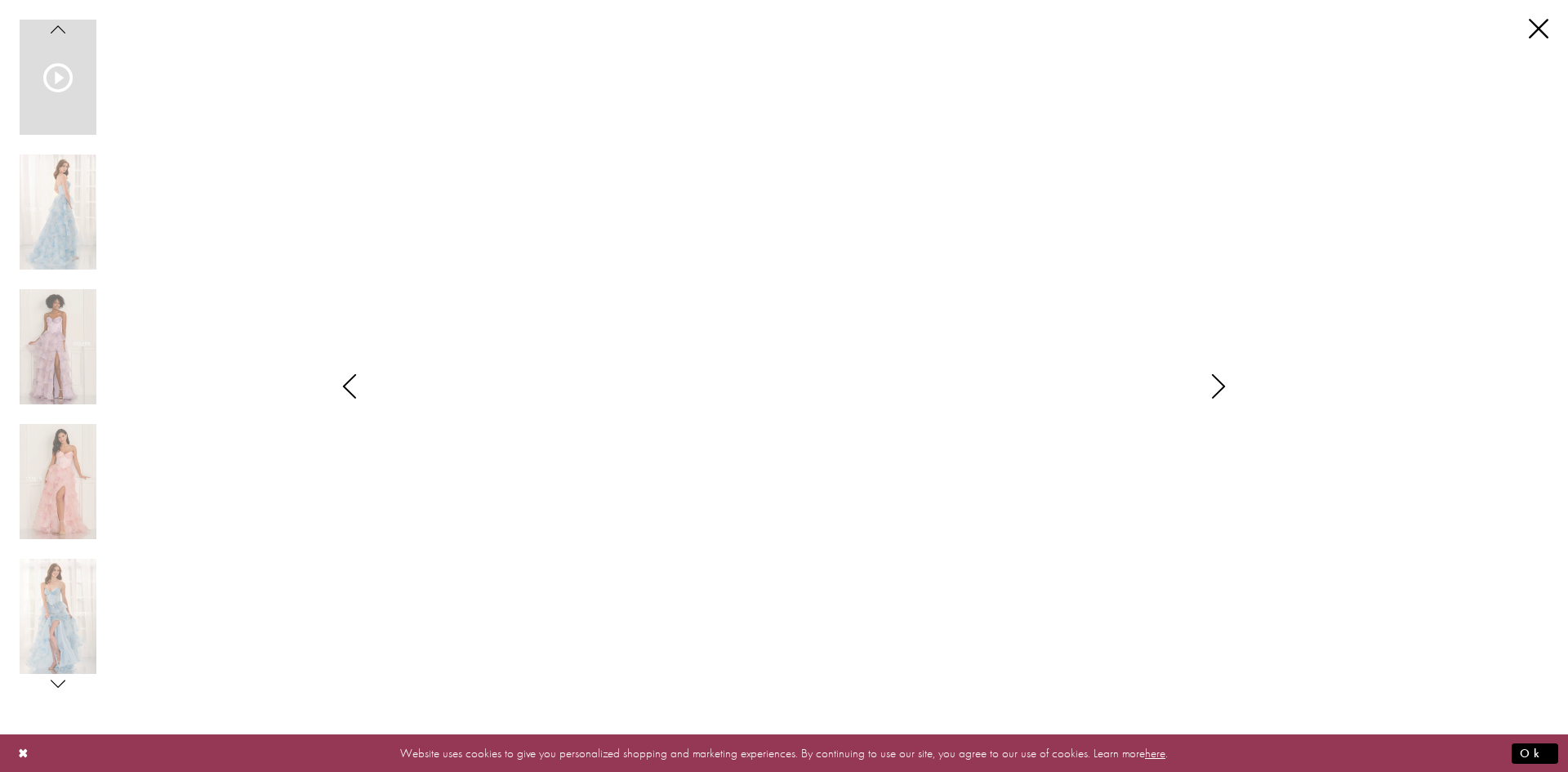
click at [1219, 381] on icon "Style CL6123 Colette by Daphne Views dialog" at bounding box center [1219, 386] width 41 height 25
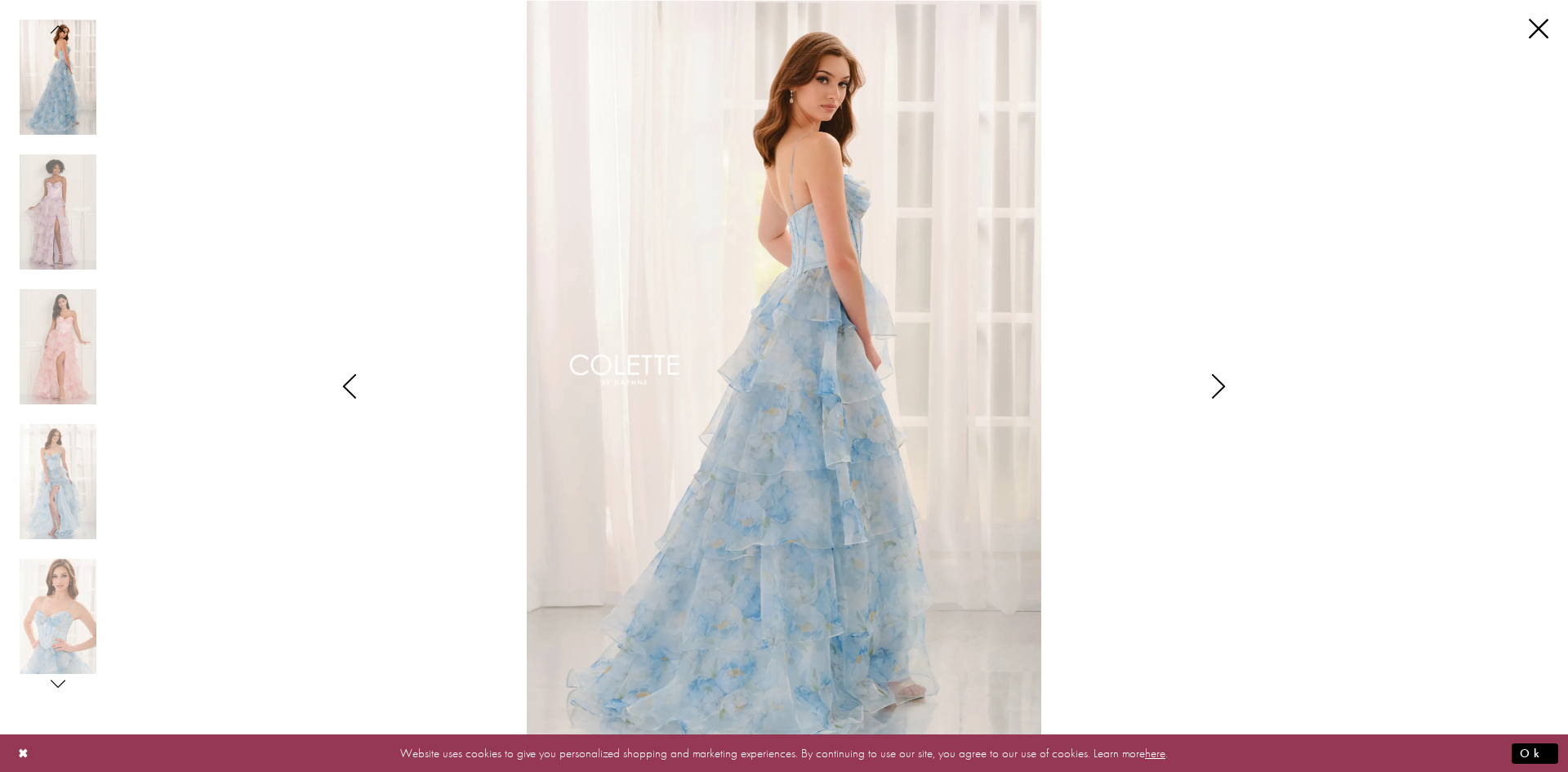
click at [1219, 381] on icon "Style CL6123 Colette by Daphne Views dialog" at bounding box center [1219, 386] width 41 height 25
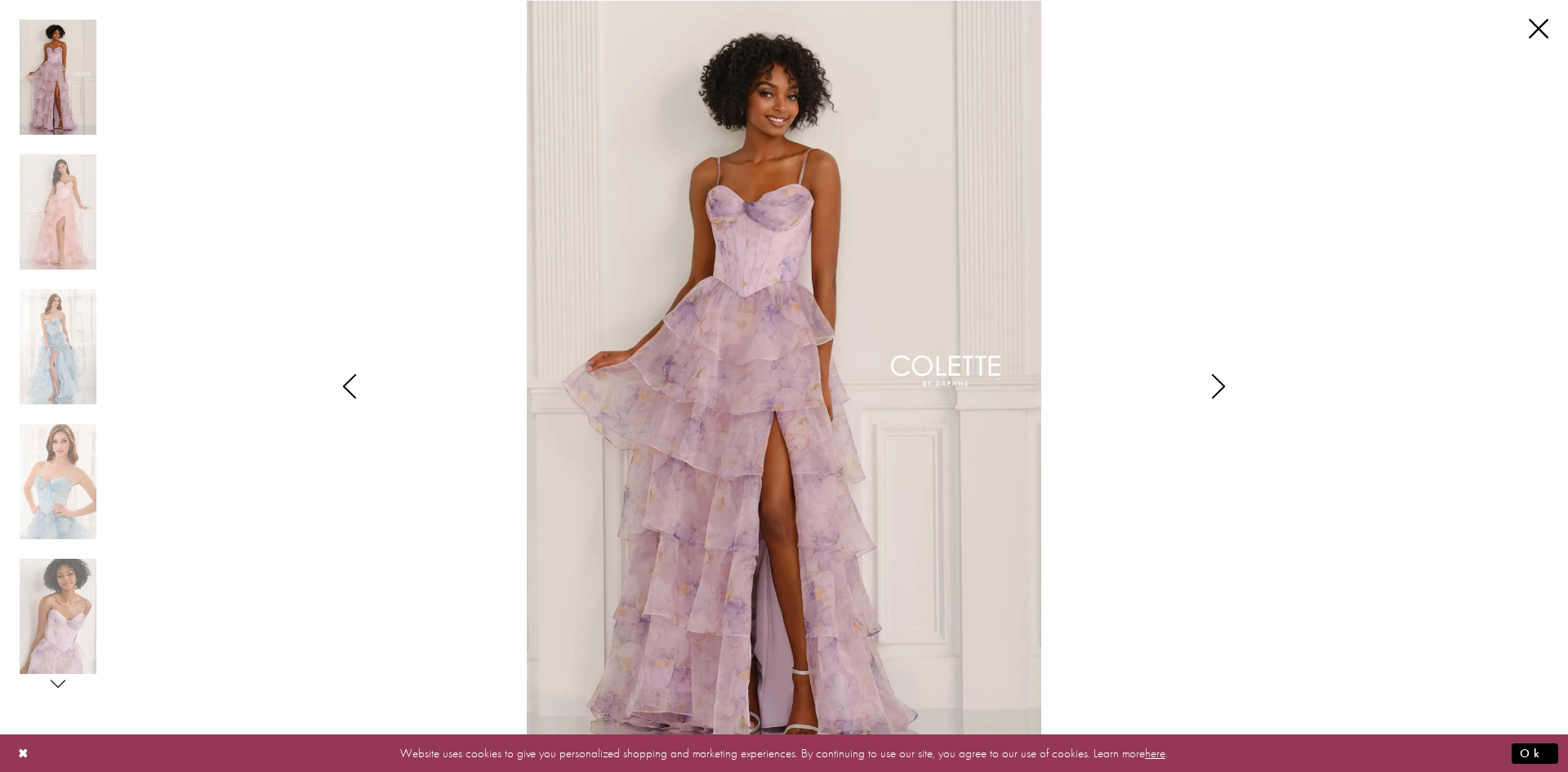
click at [1219, 381] on icon "Style CL6123 Colette by Daphne Views dialog" at bounding box center [1219, 386] width 41 height 25
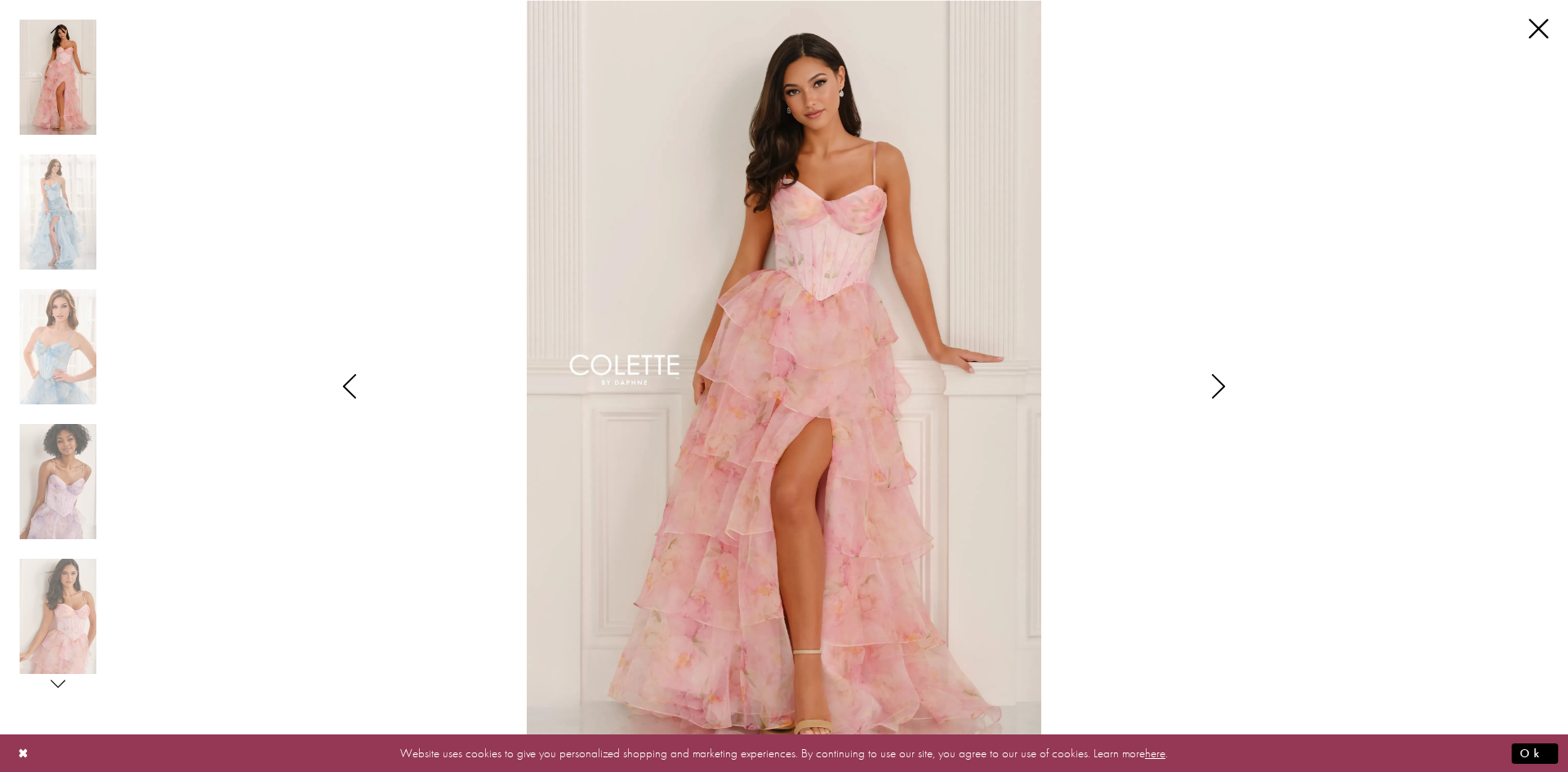
click at [1219, 381] on icon "Style CL6123 Colette by Daphne Views dialog" at bounding box center [1219, 386] width 41 height 25
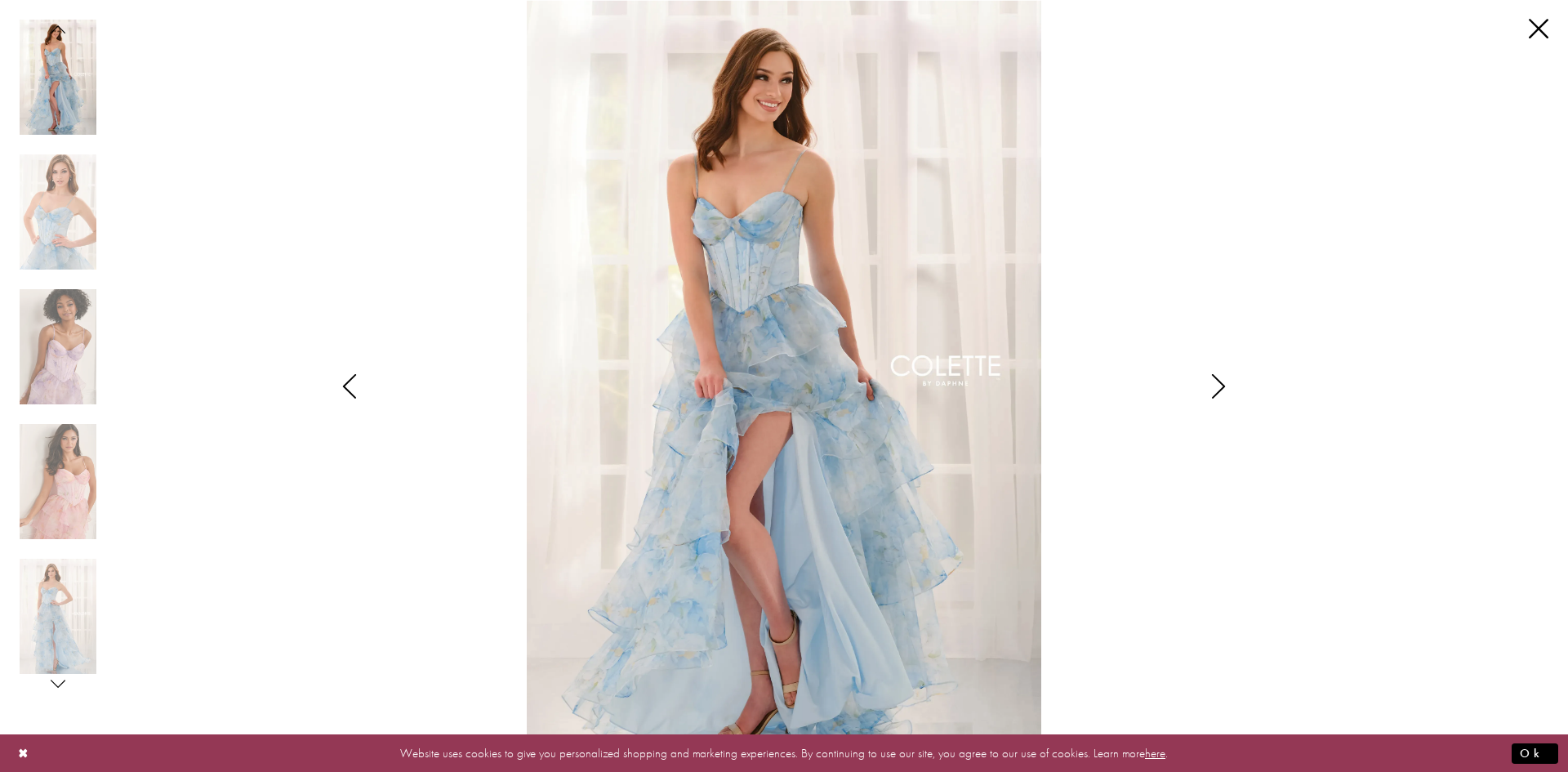
click at [1219, 381] on icon "Style CL6123 Colette by Daphne Views dialog" at bounding box center [1219, 386] width 41 height 25
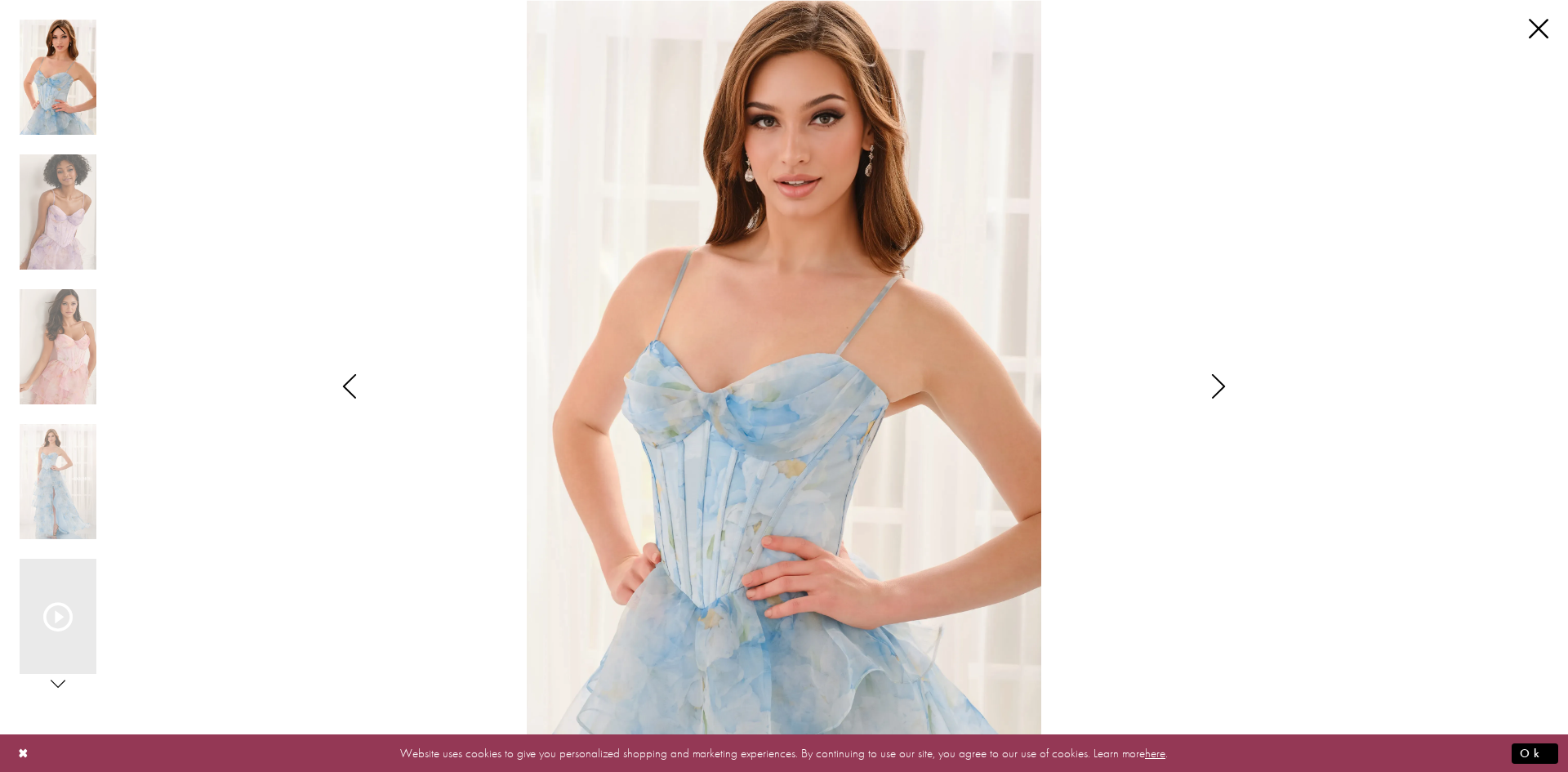
click at [1220, 377] on icon "Style CL6123 Colette by Daphne Views dialog" at bounding box center [1219, 386] width 41 height 25
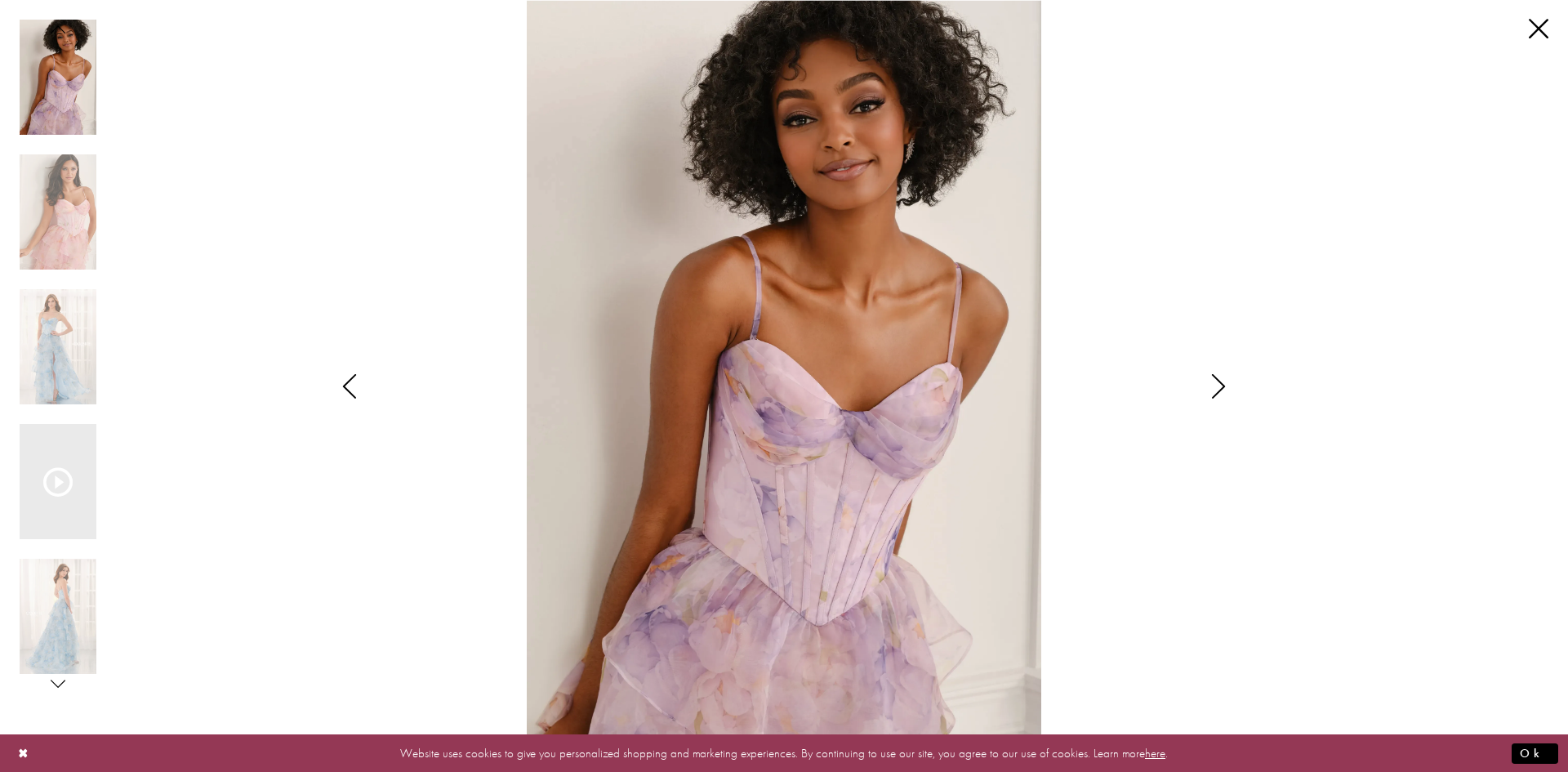
click at [1220, 377] on icon "Style CL6123 Colette by Daphne Views dialog" at bounding box center [1219, 386] width 41 height 25
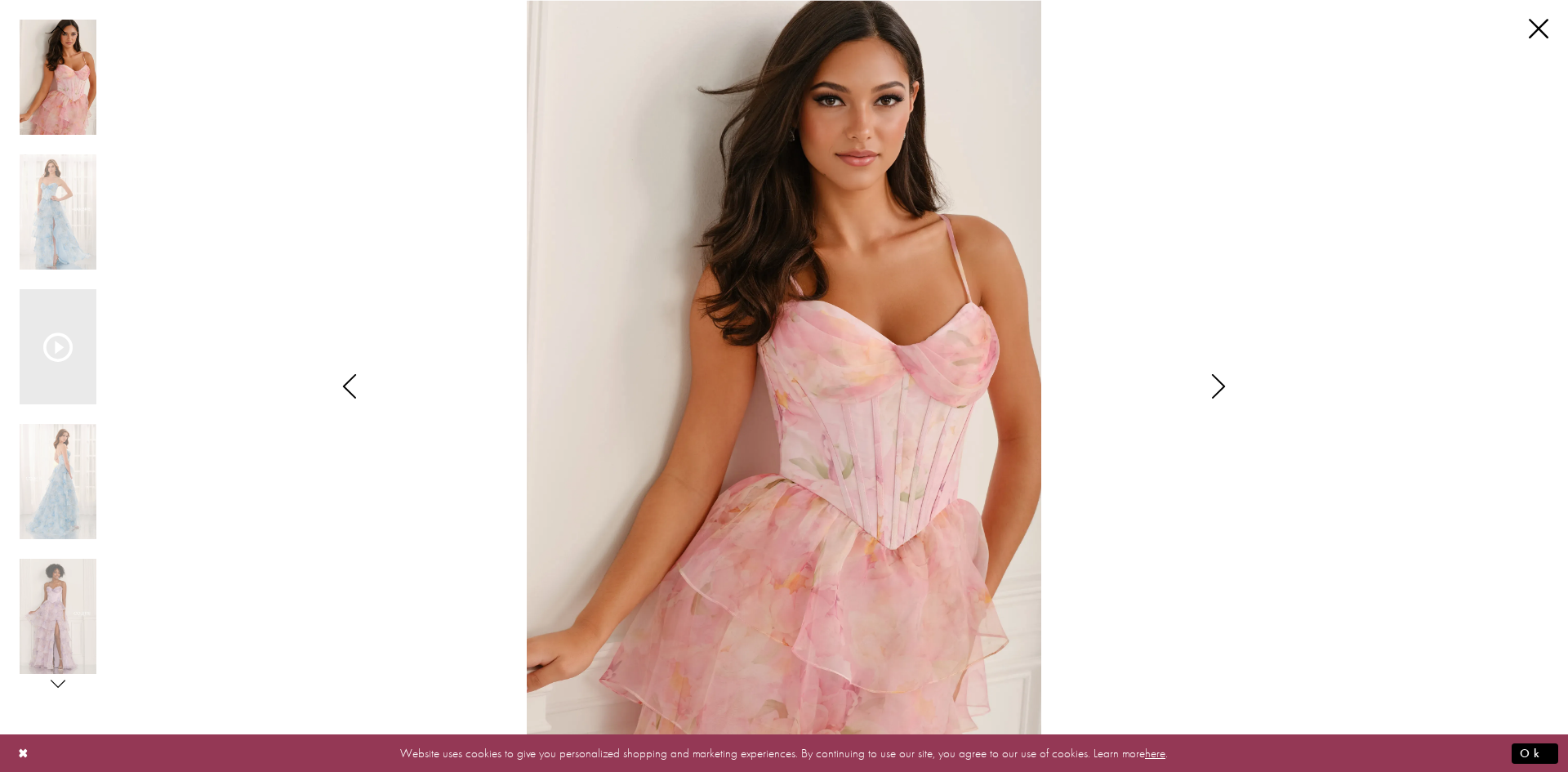
click at [1220, 377] on icon "Style CL6123 Colette by Daphne Views dialog" at bounding box center [1219, 386] width 41 height 25
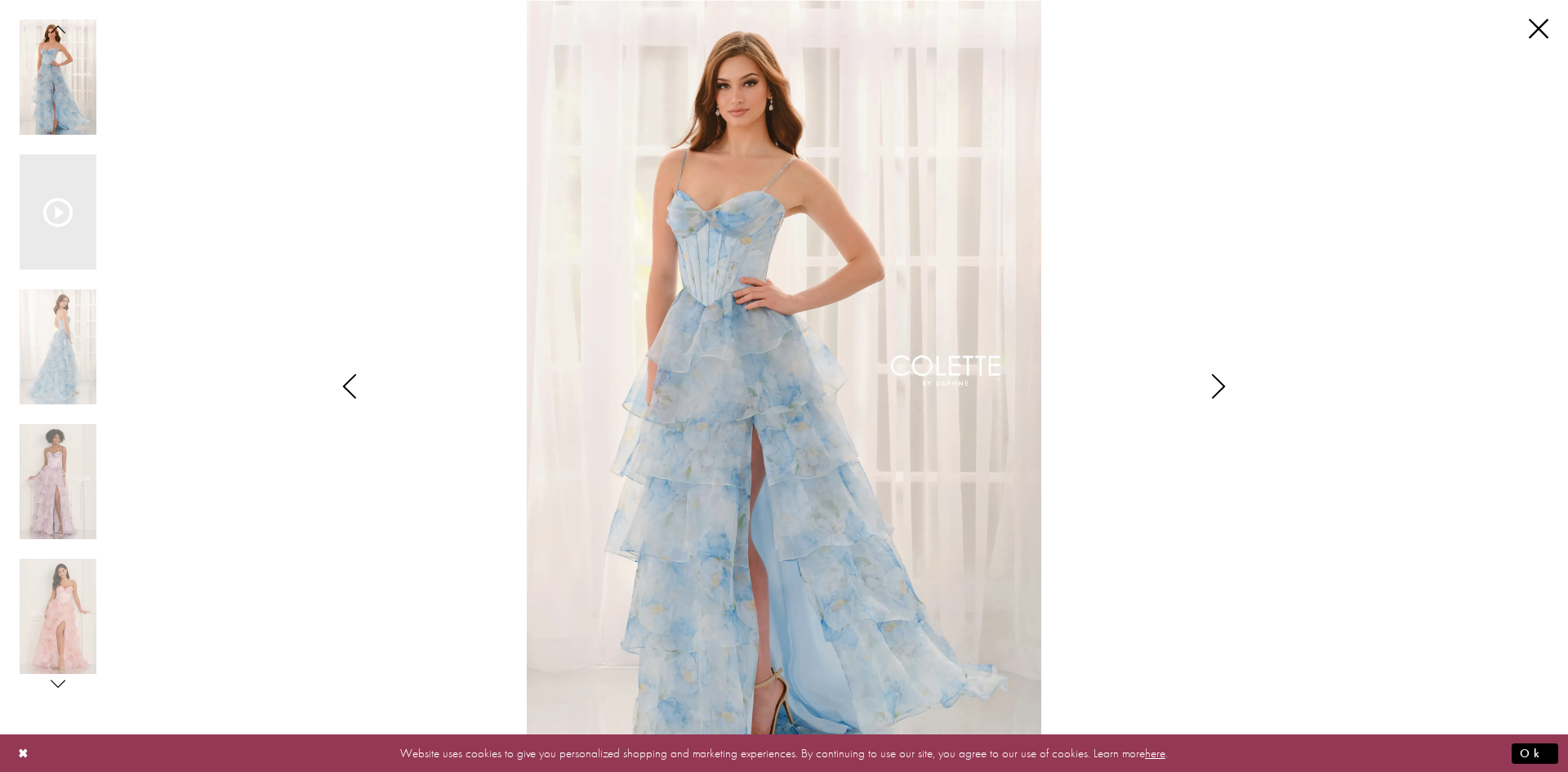
click at [1215, 379] on icon "Style CL6123 Colette by Daphne Views dialog" at bounding box center [1219, 386] width 41 height 25
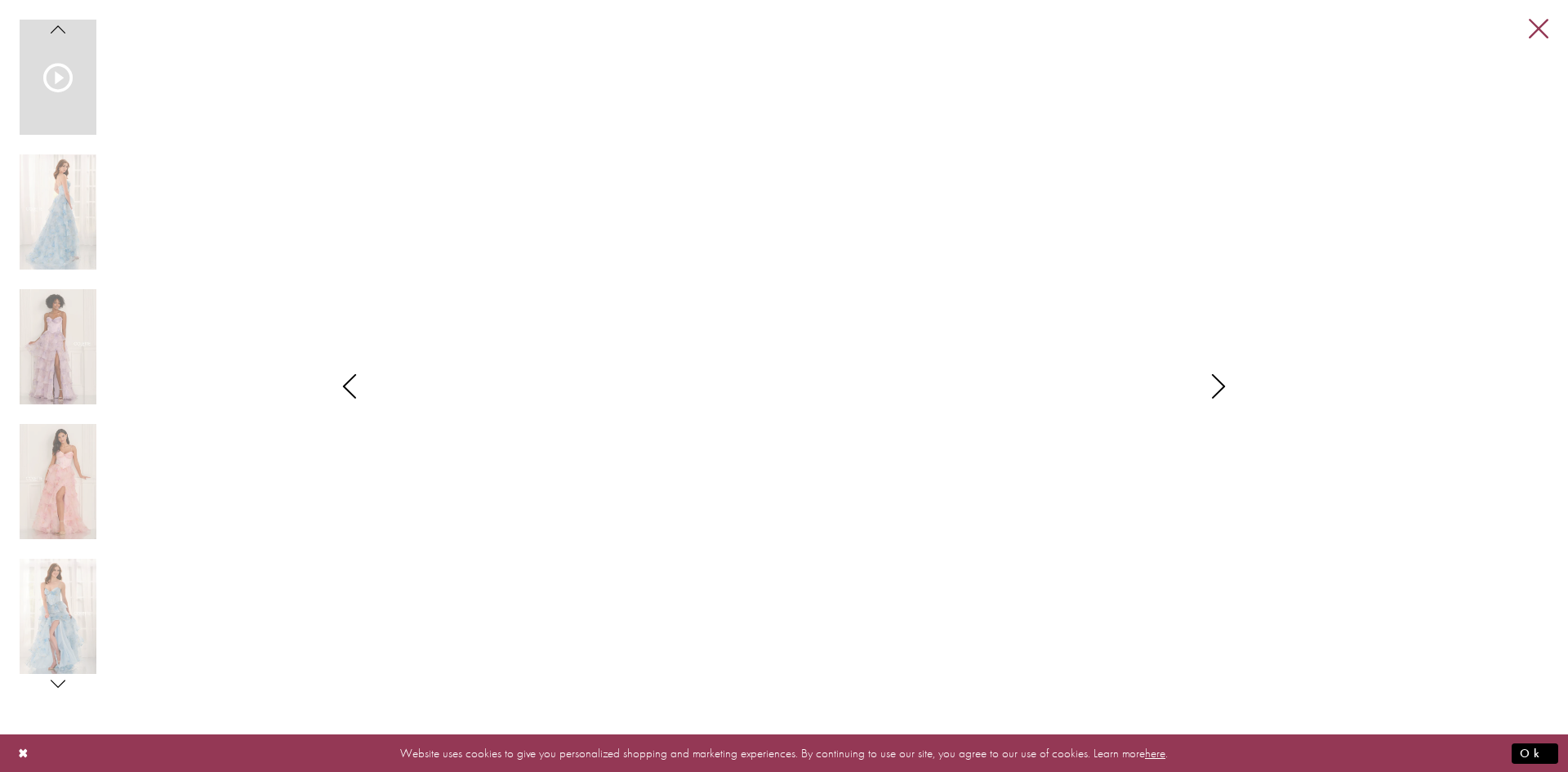
click at [1536, 32] on link "Close" at bounding box center [1538, 30] width 20 height 20
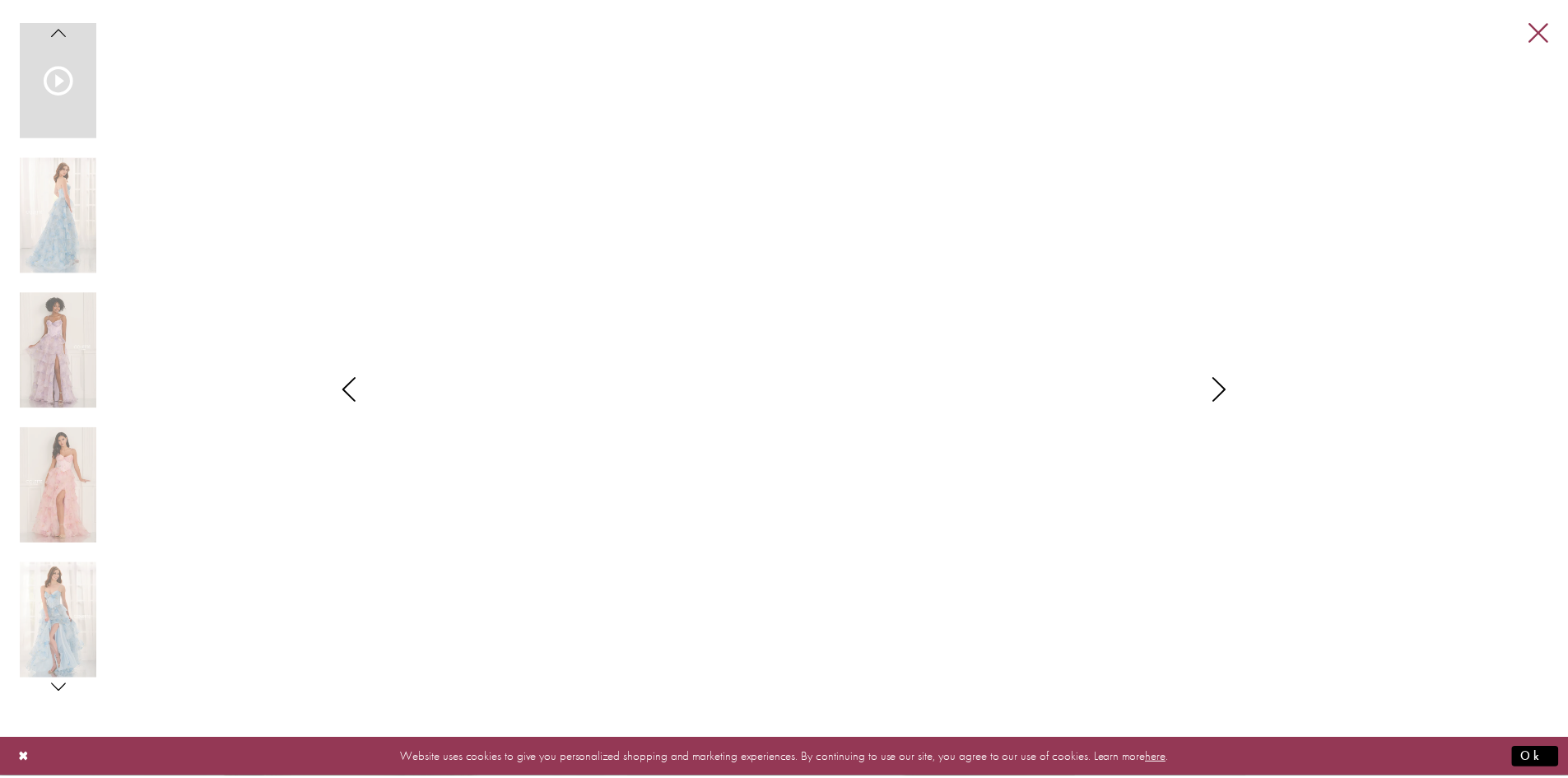
scroll to position [2387, 0]
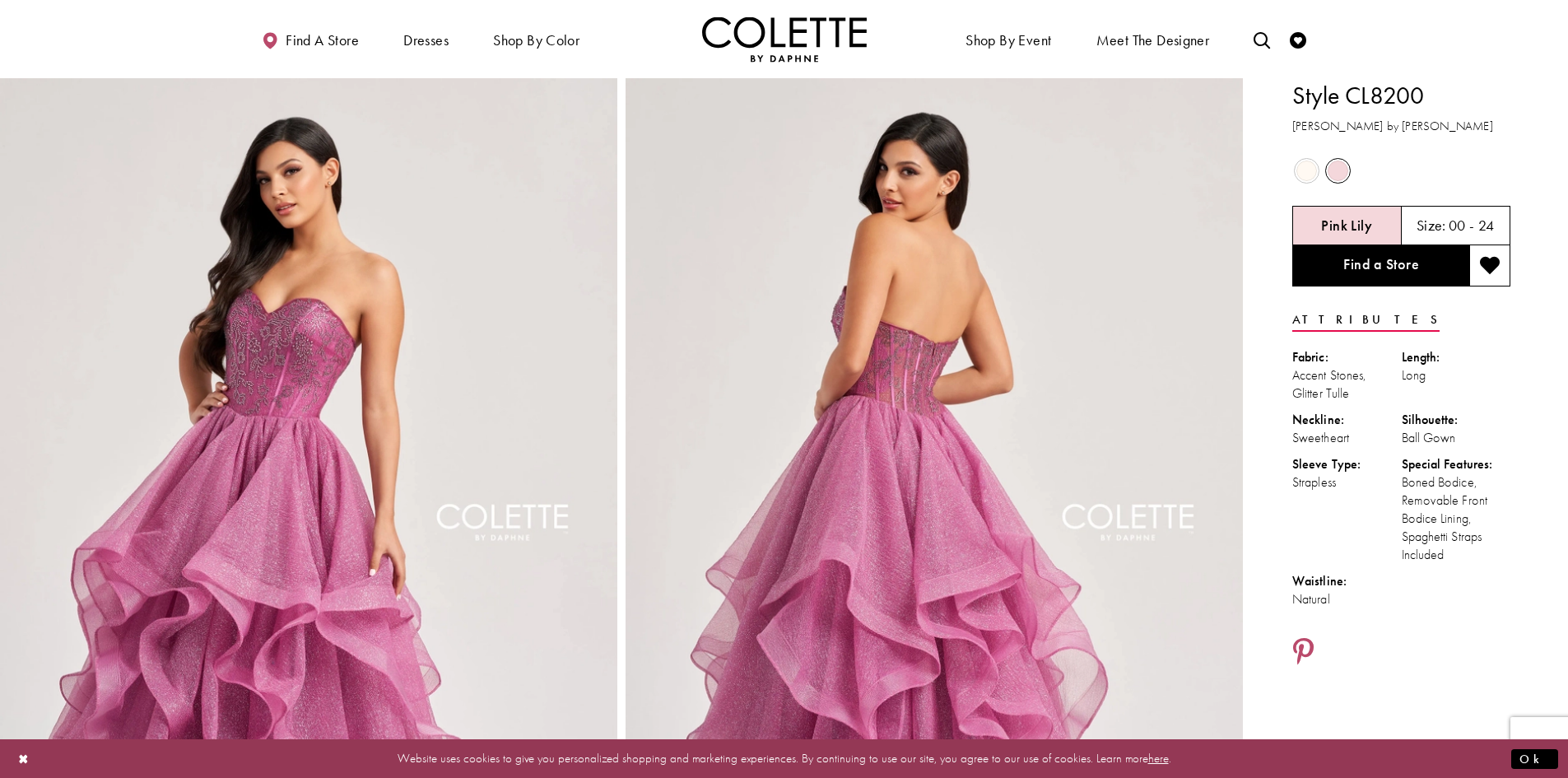
click at [1342, 178] on span "Product color controls state depends on size chosen" at bounding box center [1337, 170] width 21 height 21
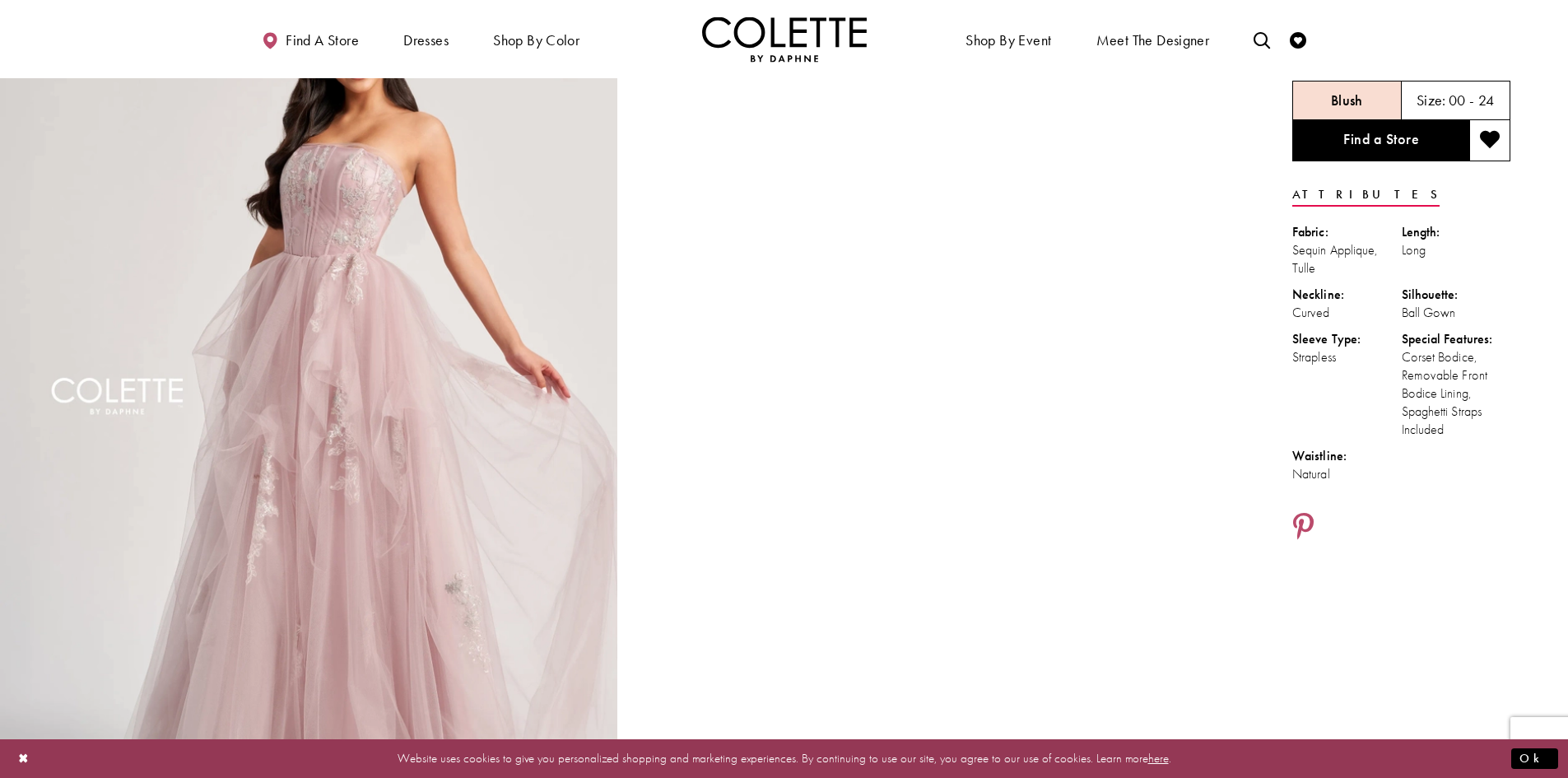
scroll to position [165, 0]
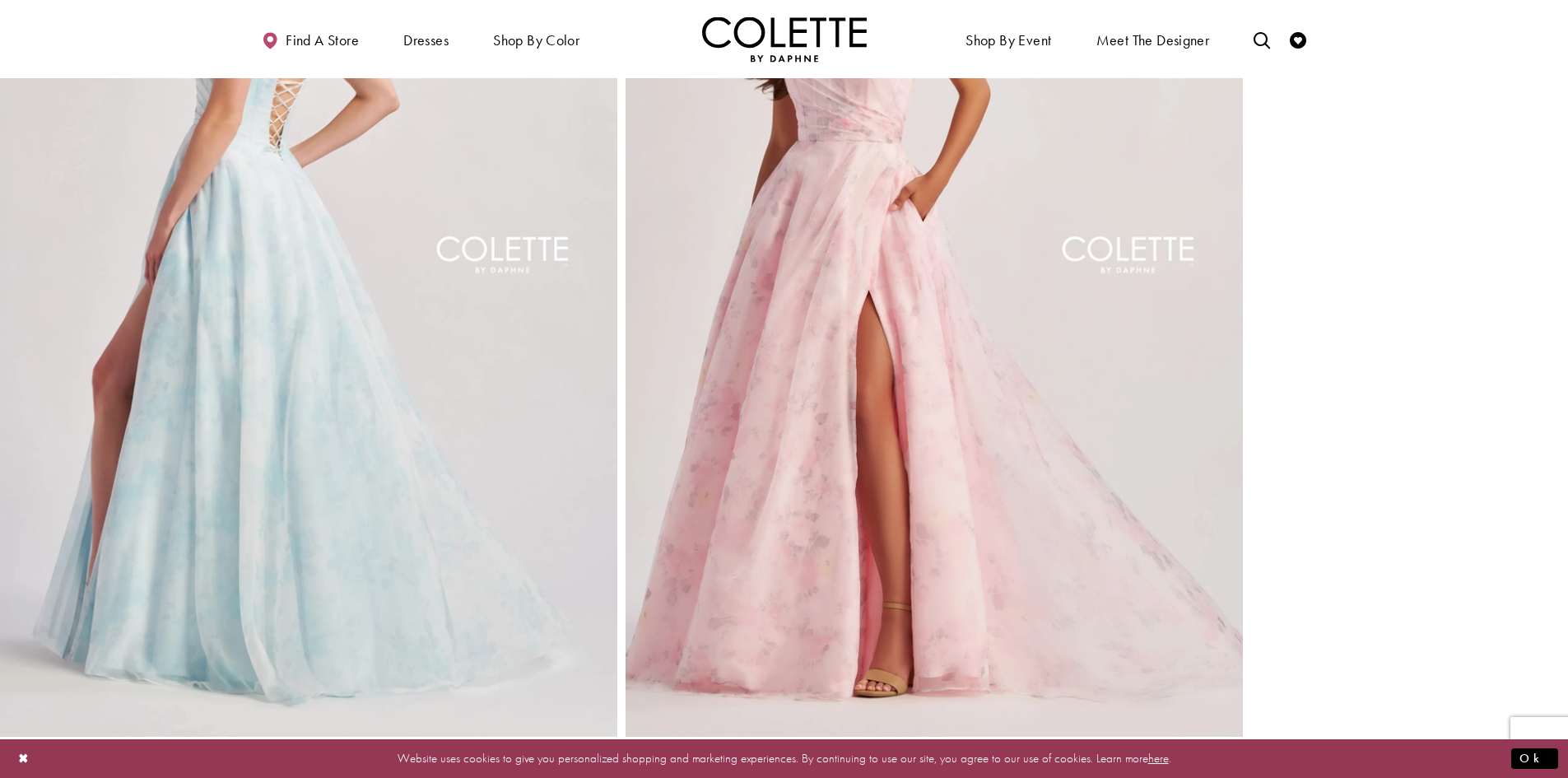
scroll to position [1153, 0]
